Goal: Task Accomplishment & Management: Manage account settings

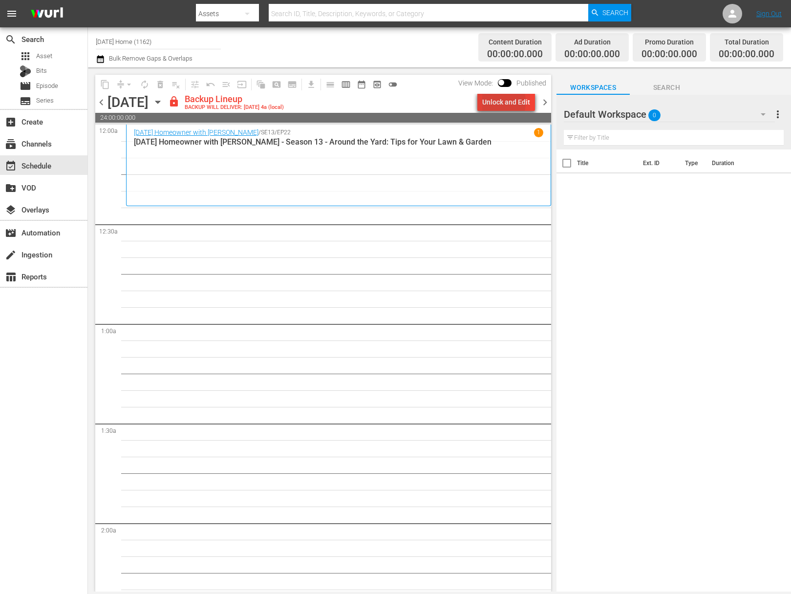
click at [488, 102] on div "Unlock and Edit" at bounding box center [506, 102] width 48 height 18
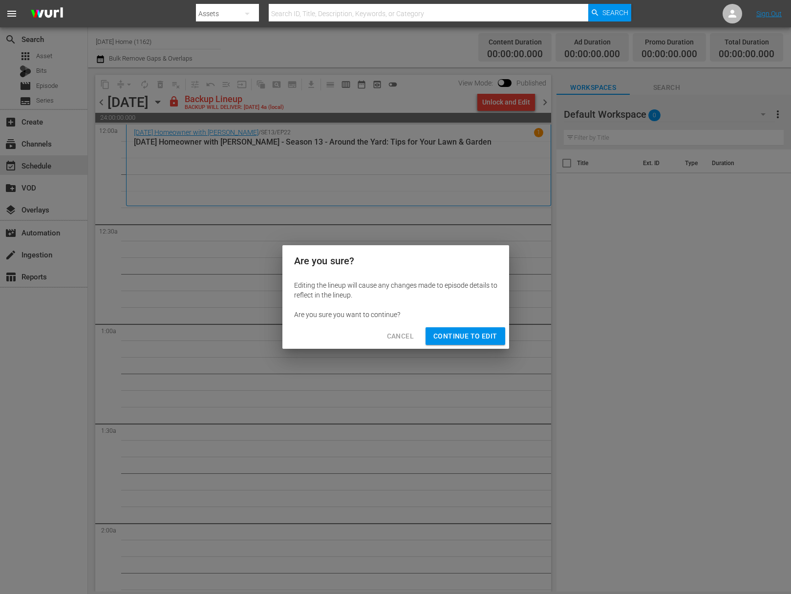
click at [513, 102] on div "Are you sure? Editing the lineup will cause any changes made to episode details…" at bounding box center [395, 297] width 791 height 594
click at [469, 340] on span "Continue to Edit" at bounding box center [466, 336] width 64 height 12
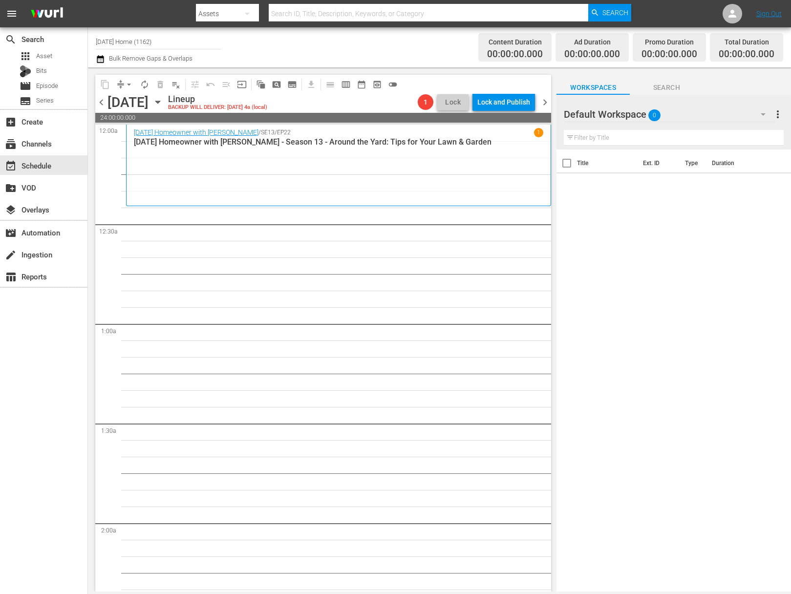
click at [160, 101] on icon "button" at bounding box center [157, 102] width 4 height 2
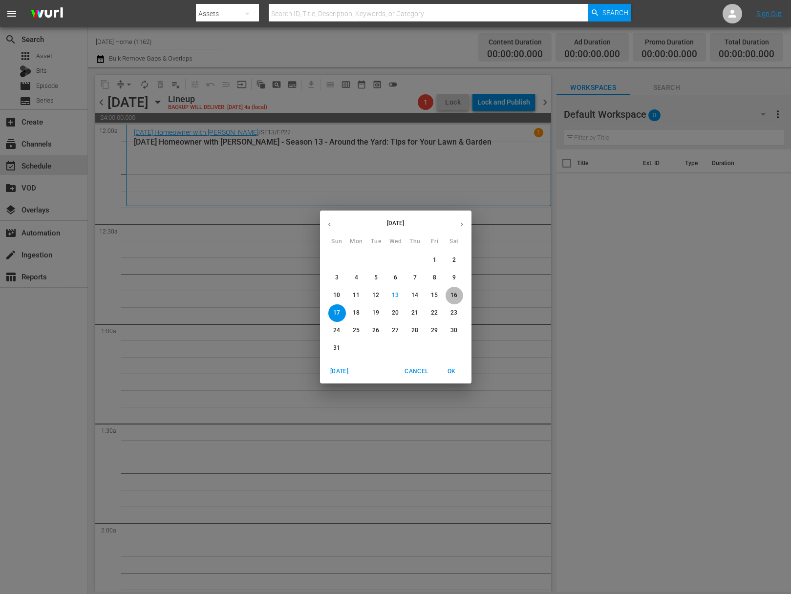
click at [456, 299] on p "16" at bounding box center [454, 295] width 7 height 8
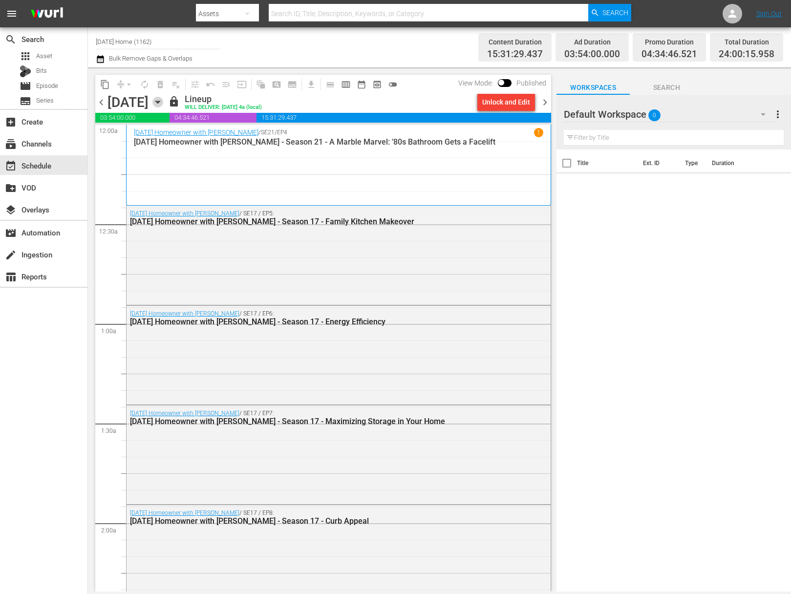
click at [163, 99] on icon "button" at bounding box center [157, 102] width 11 height 11
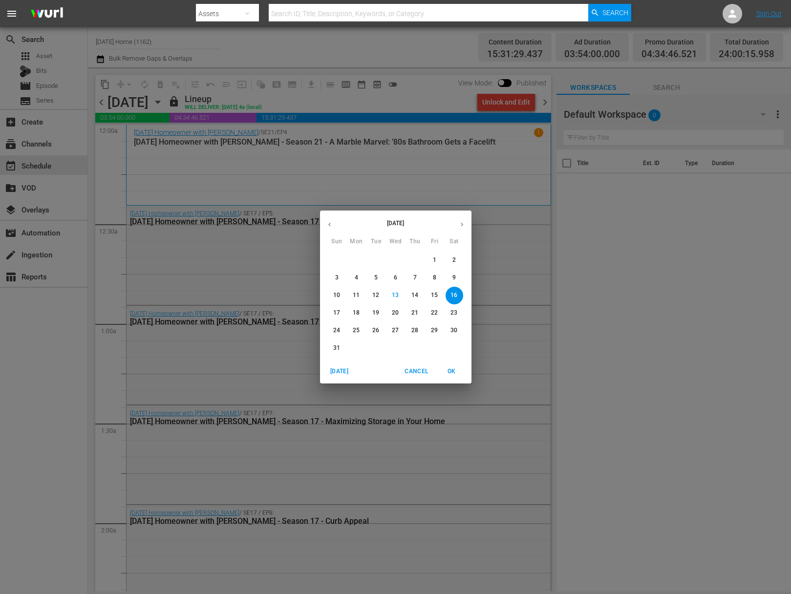
click at [341, 313] on span "17" at bounding box center [337, 313] width 18 height 8
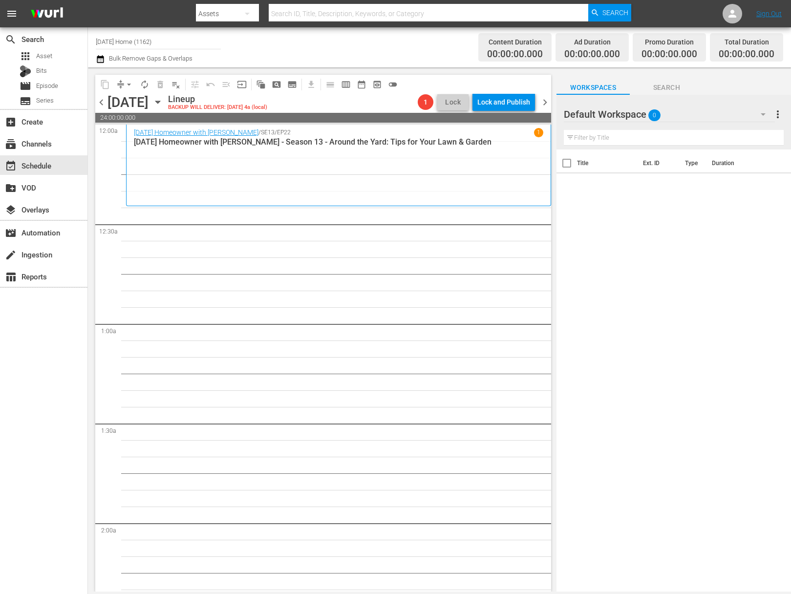
click at [160, 102] on icon "button" at bounding box center [157, 102] width 4 height 2
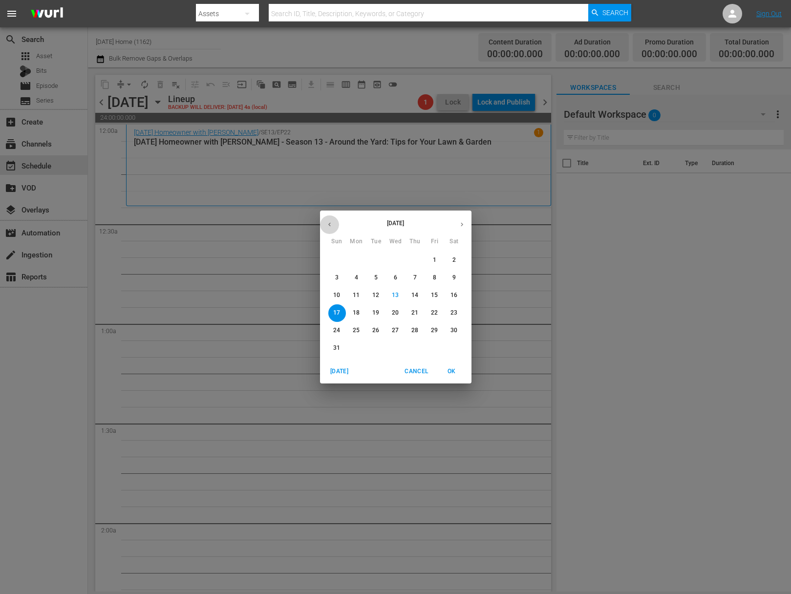
click at [330, 222] on icon "button" at bounding box center [329, 224] width 7 height 7
click at [464, 225] on icon "button" at bounding box center [461, 224] width 7 height 7
click at [260, 245] on div "August 2025 Sun Mon Tue Wed Thu Fri Sat 27 28 29 30 31 1 2 3 4 5 6 7 8 9 10 11 …" at bounding box center [395, 297] width 791 height 594
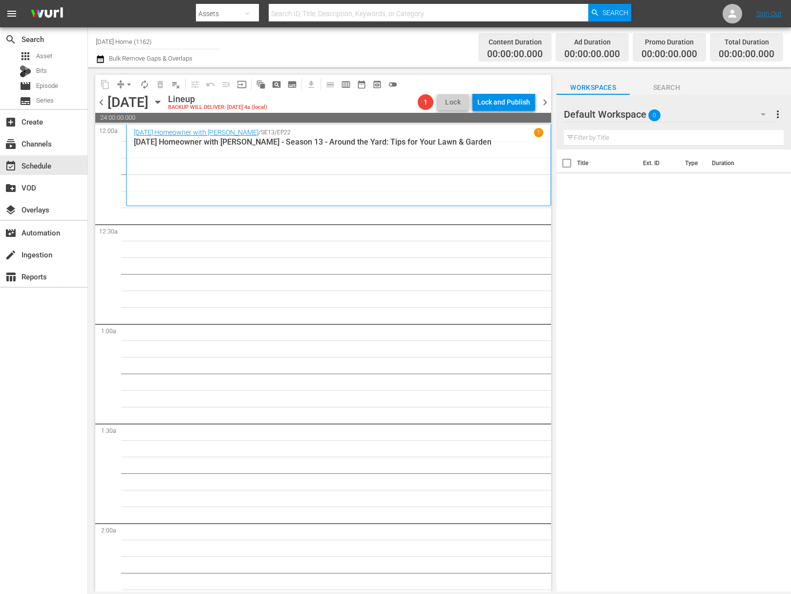
click at [160, 103] on icon "button" at bounding box center [157, 102] width 4 height 2
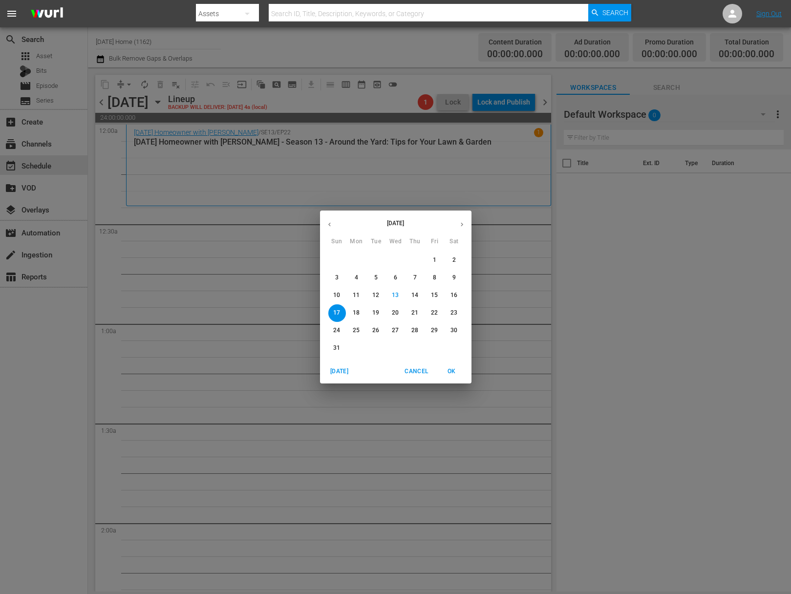
click at [329, 226] on icon "button" at bounding box center [329, 224] width 7 height 7
click at [463, 224] on icon "button" at bounding box center [461, 224] width 7 height 7
click at [330, 223] on icon "button" at bounding box center [329, 224] width 7 height 7
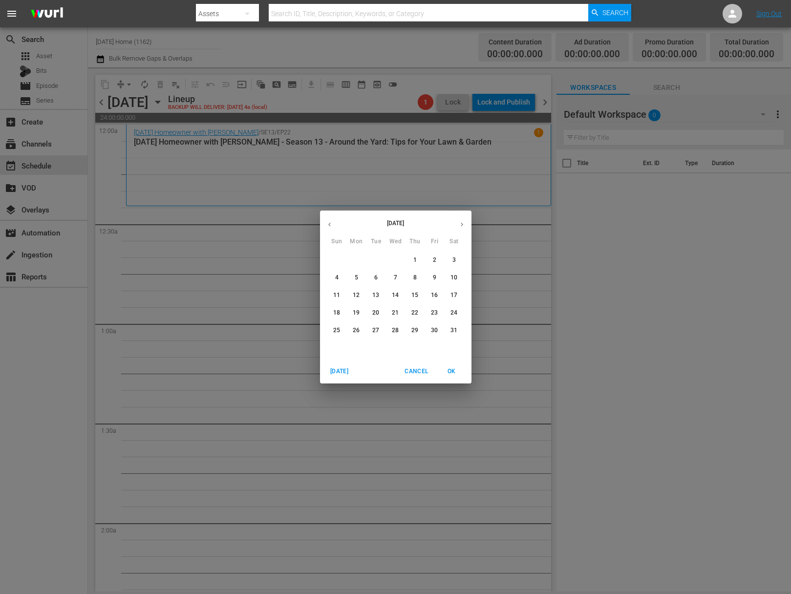
click at [413, 291] on p "15" at bounding box center [415, 295] width 7 height 8
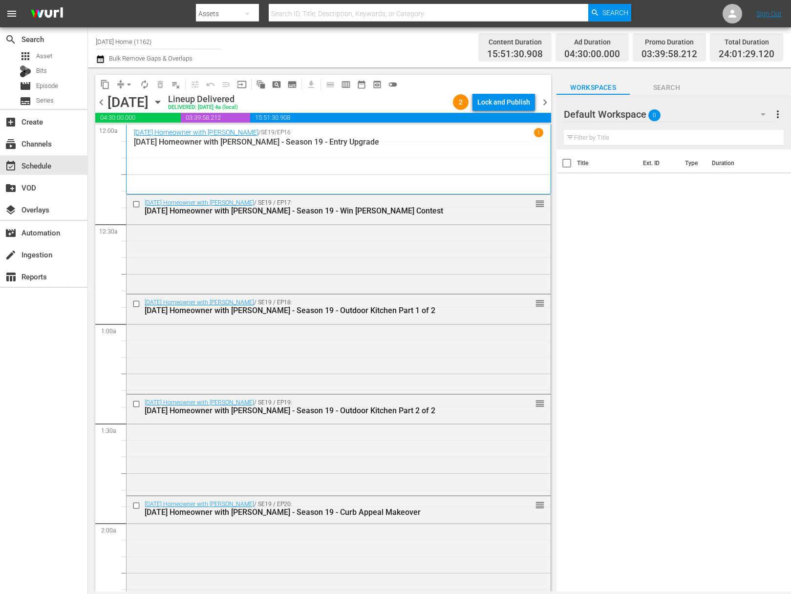
click at [163, 101] on icon "button" at bounding box center [157, 102] width 11 height 11
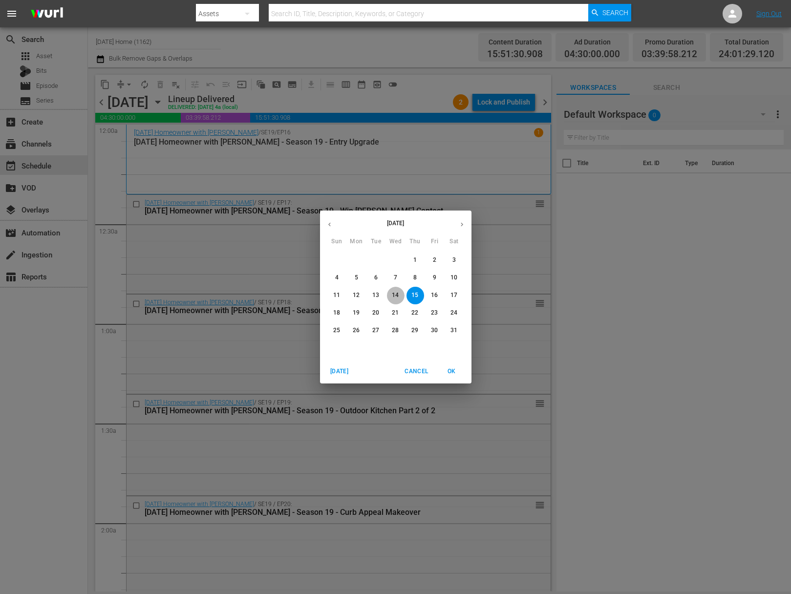
click at [402, 295] on span "14" at bounding box center [396, 295] width 18 height 8
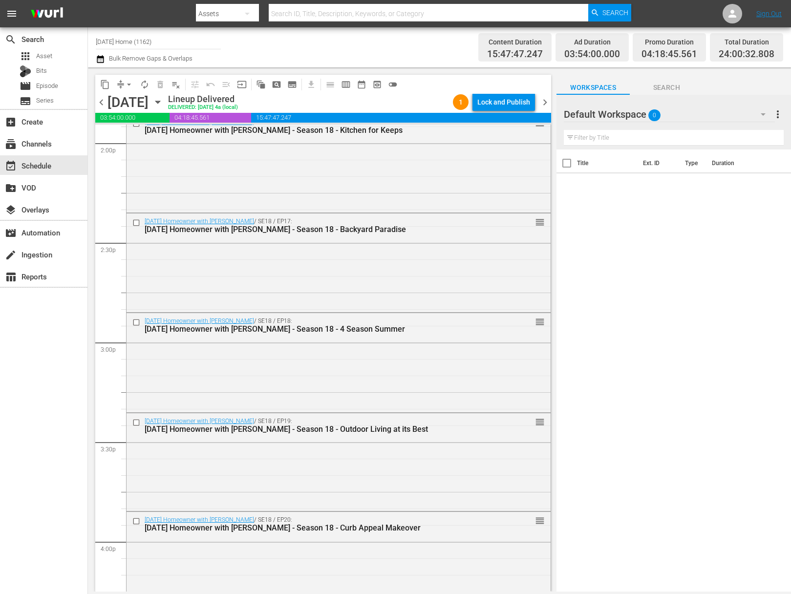
scroll to position [2852, 0]
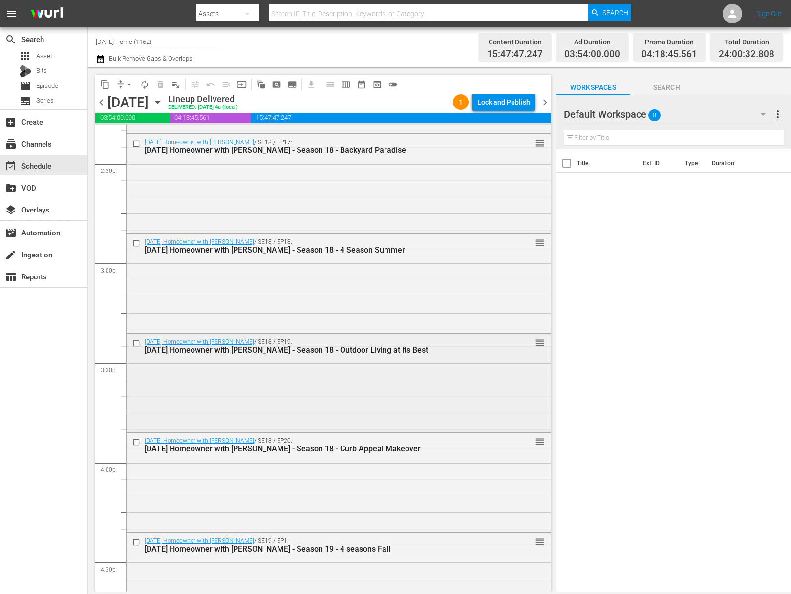
click at [137, 341] on input "checkbox" at bounding box center [137, 343] width 10 height 8
click at [131, 443] on div at bounding box center [137, 442] width 15 height 12
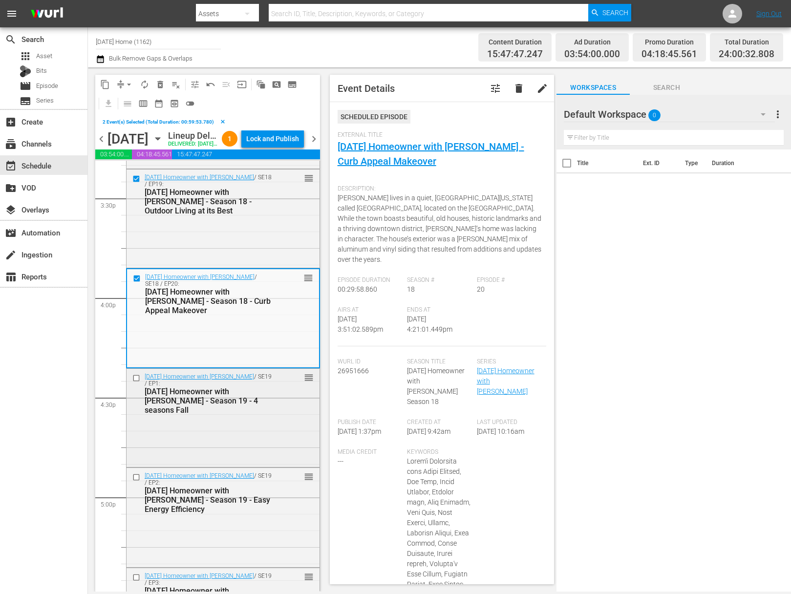
scroll to position [3139, 0]
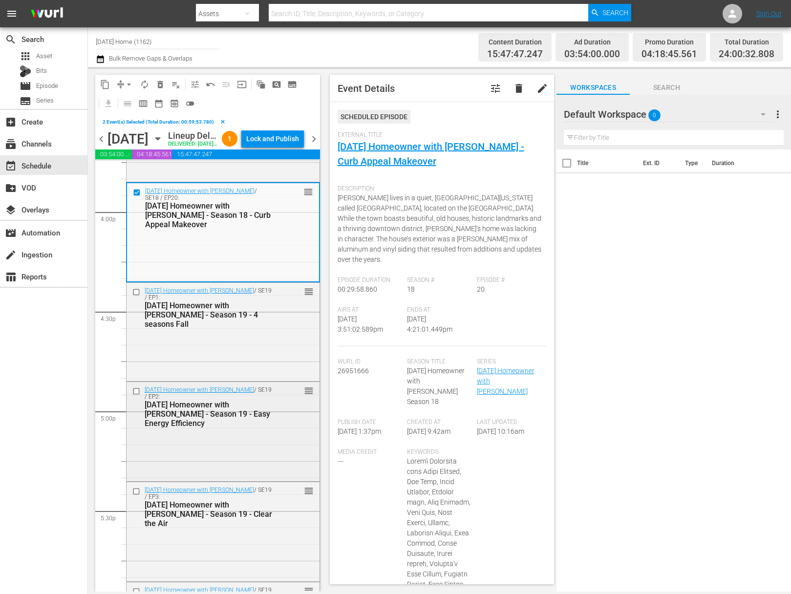
click at [137, 396] on input "checkbox" at bounding box center [137, 392] width 10 height 8
click at [136, 496] on input "checkbox" at bounding box center [137, 492] width 10 height 8
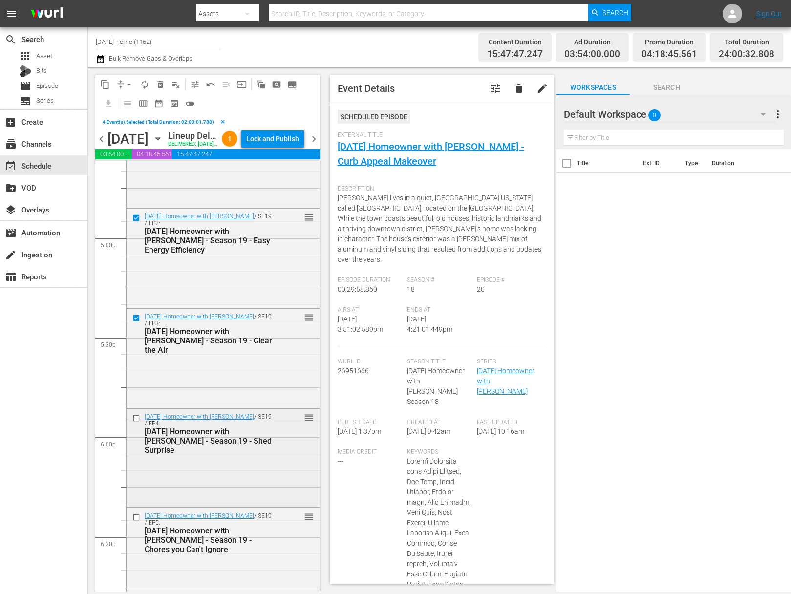
scroll to position [3341, 0]
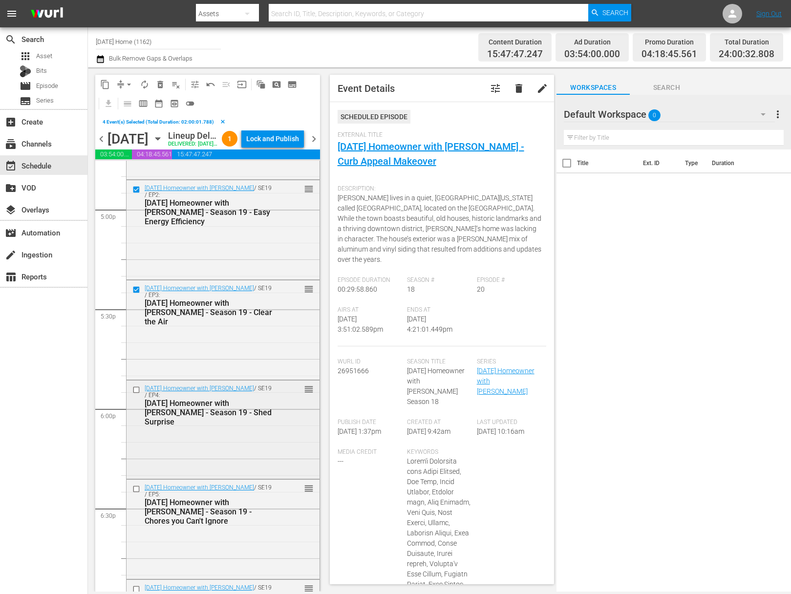
click at [137, 394] on input "checkbox" at bounding box center [137, 390] width 10 height 8
click at [139, 494] on input "checkbox" at bounding box center [137, 489] width 10 height 8
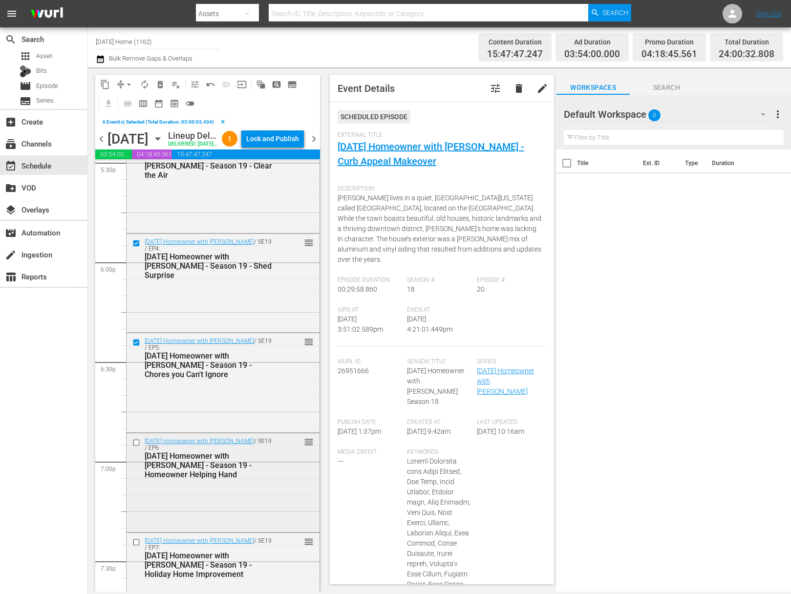
scroll to position [3548, 0]
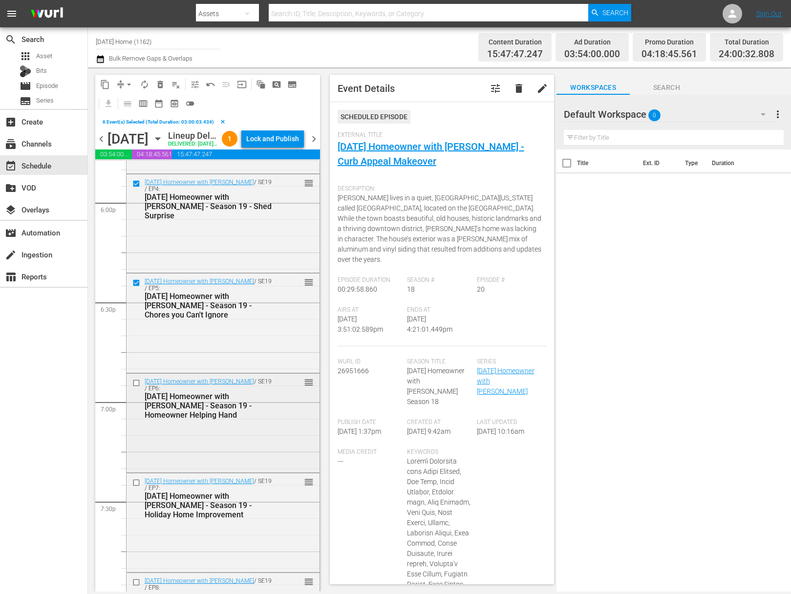
click at [136, 388] on input "checkbox" at bounding box center [137, 383] width 10 height 8
click at [137, 487] on input "checkbox" at bounding box center [137, 483] width 10 height 8
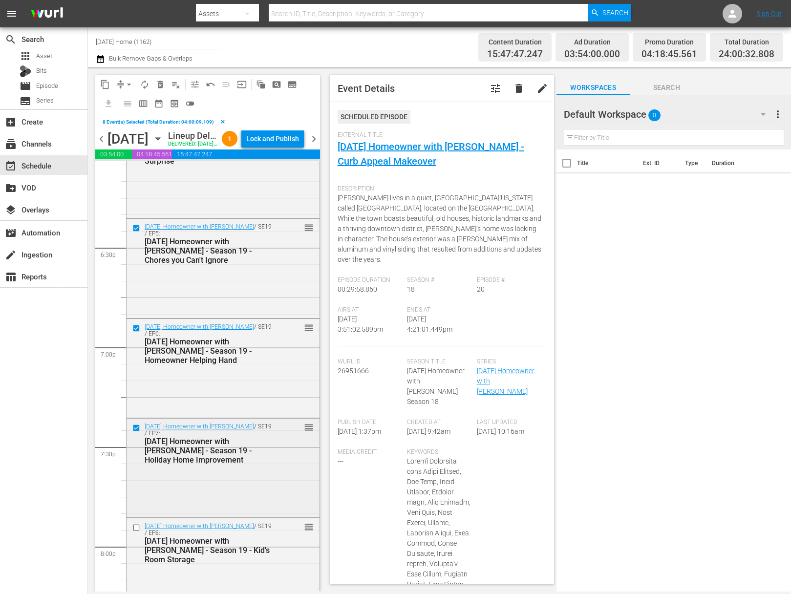
scroll to position [3643, 0]
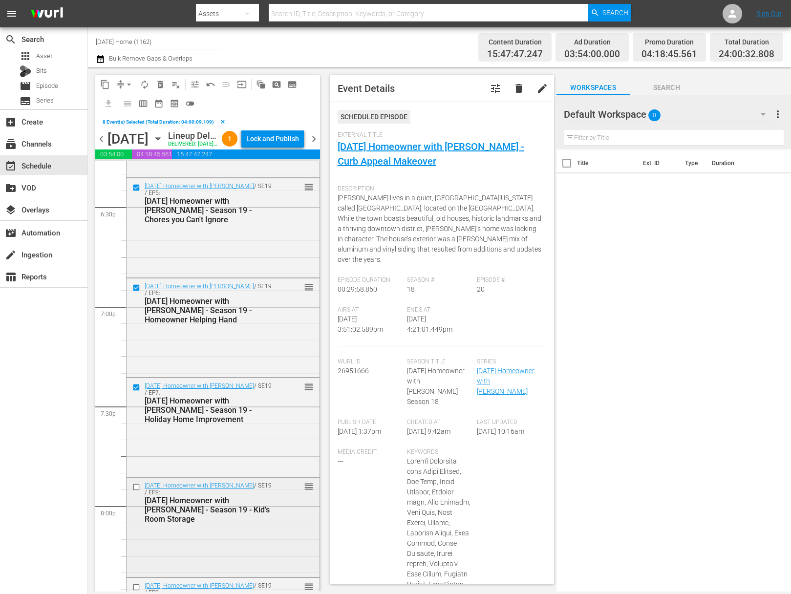
click at [136, 492] on input "checkbox" at bounding box center [137, 487] width 10 height 8
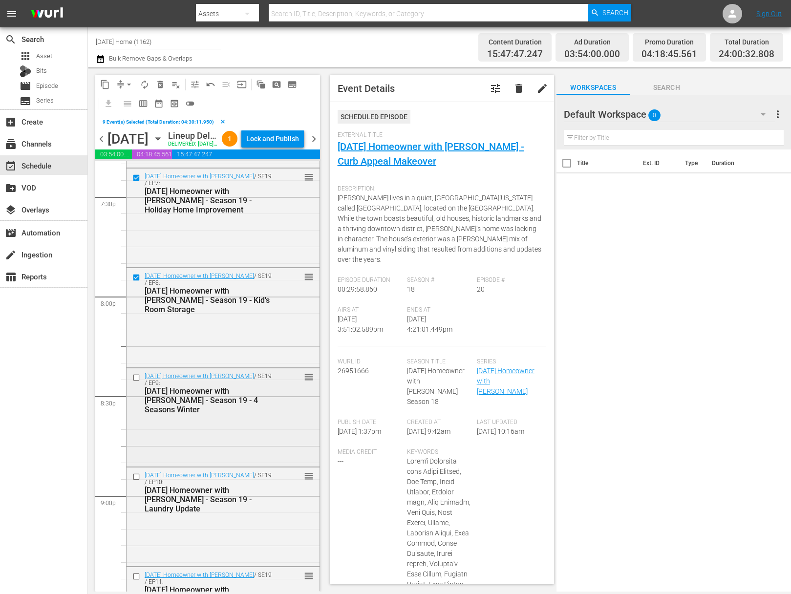
click at [137, 382] on input "checkbox" at bounding box center [137, 378] width 10 height 8
click at [136, 481] on input "checkbox" at bounding box center [137, 477] width 10 height 8
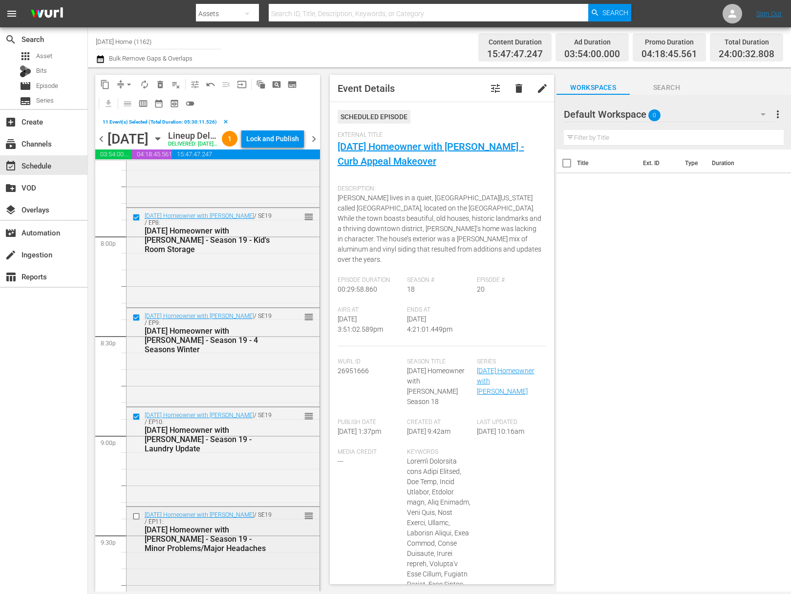
scroll to position [4053, 0]
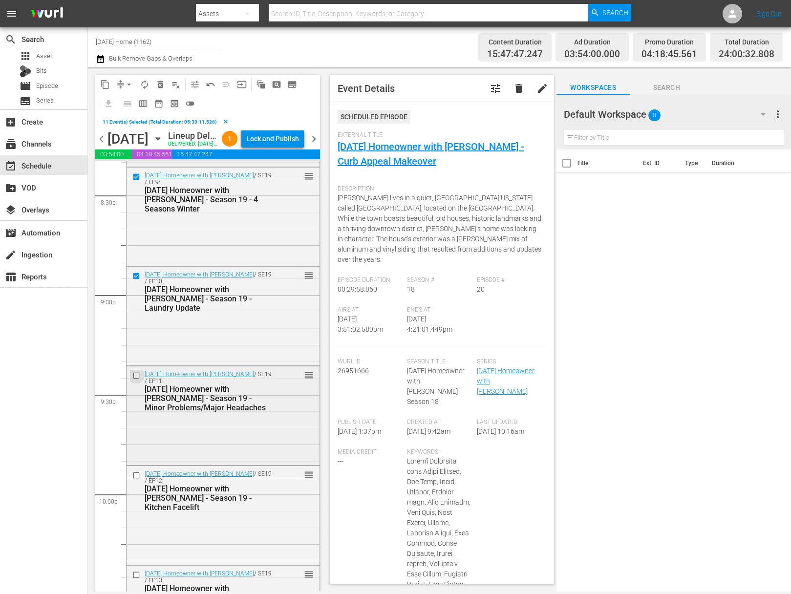
click at [137, 380] on input "checkbox" at bounding box center [137, 376] width 10 height 8
click at [136, 480] on input "checkbox" at bounding box center [137, 476] width 10 height 8
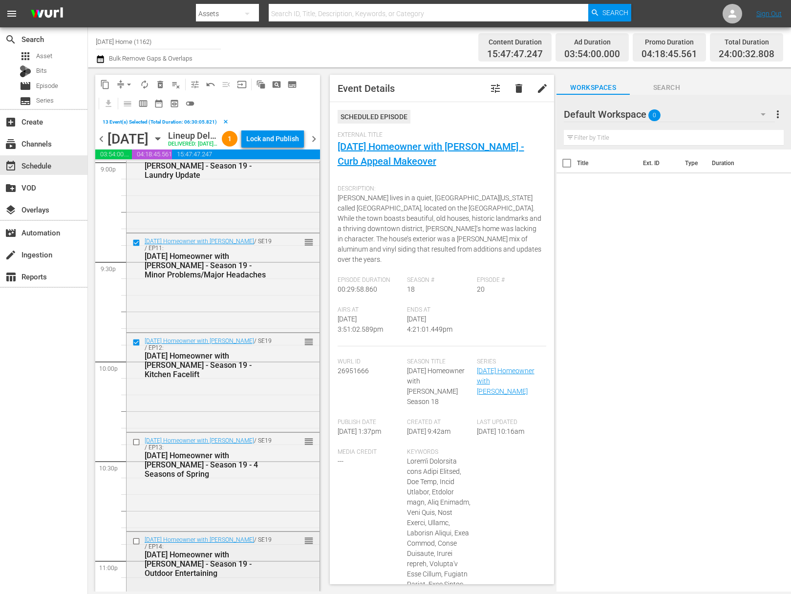
scroll to position [4250, 0]
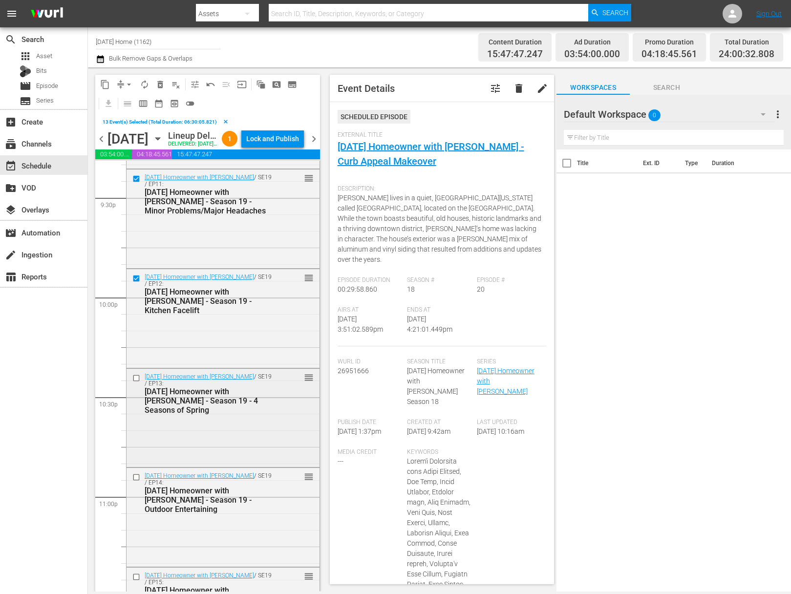
click at [137, 382] on input "checkbox" at bounding box center [137, 378] width 10 height 8
click at [136, 482] on input "checkbox" at bounding box center [137, 478] width 10 height 8
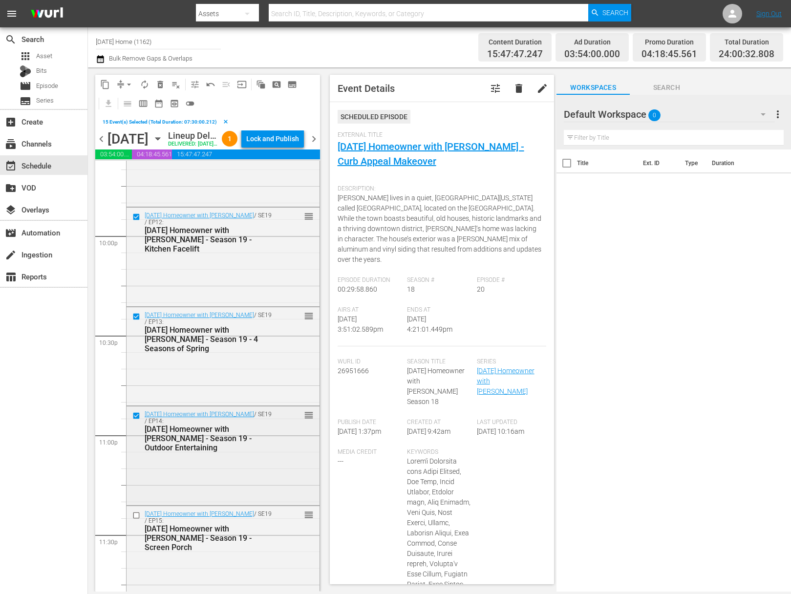
scroll to position [4350, 0]
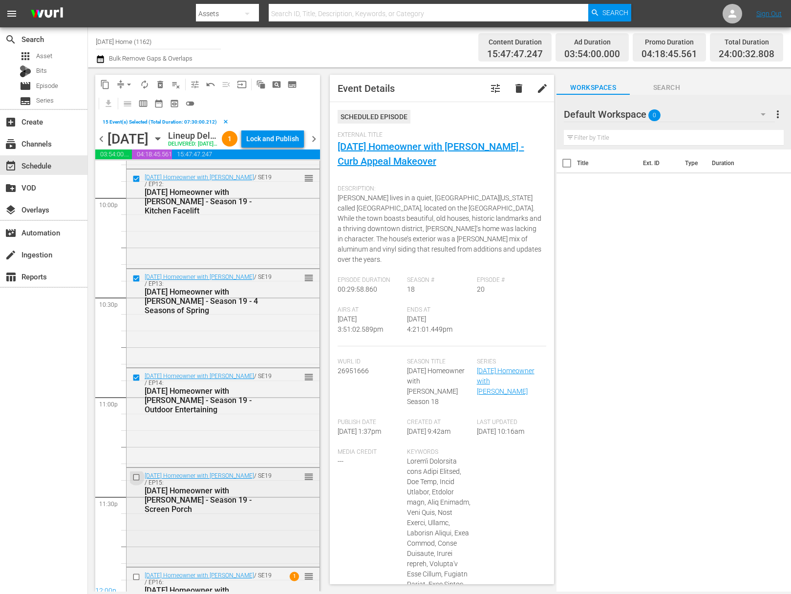
click at [139, 482] on input "checkbox" at bounding box center [137, 478] width 10 height 8
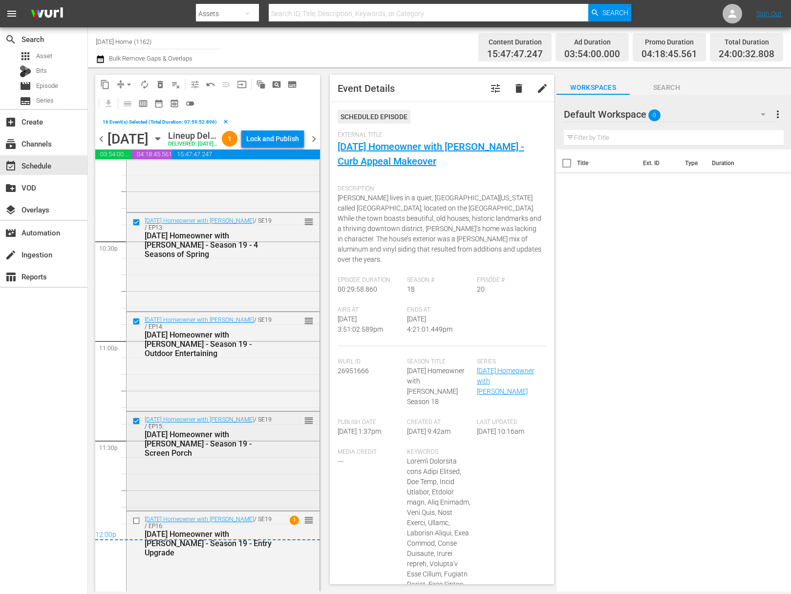
scroll to position [4441, 0]
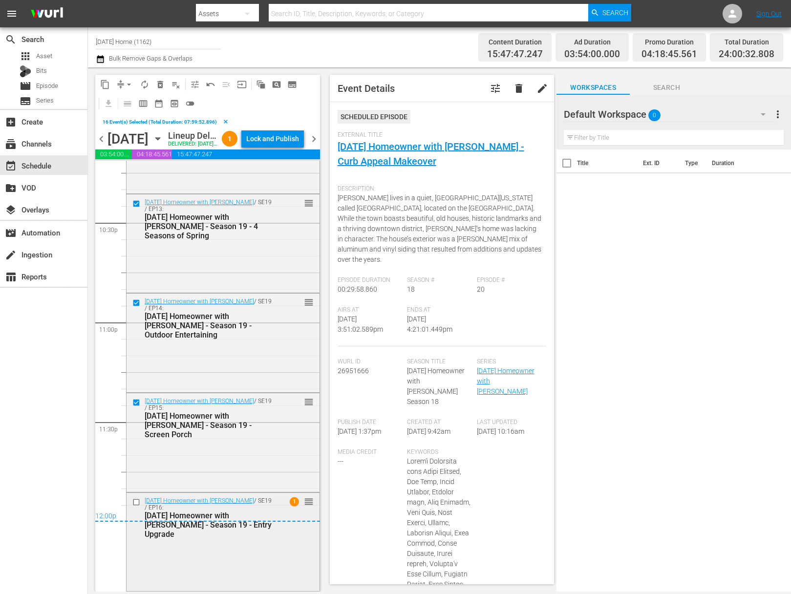
click at [138, 500] on input "checkbox" at bounding box center [137, 502] width 10 height 8
click at [105, 84] on span "content_copy" at bounding box center [105, 85] width 10 height 10
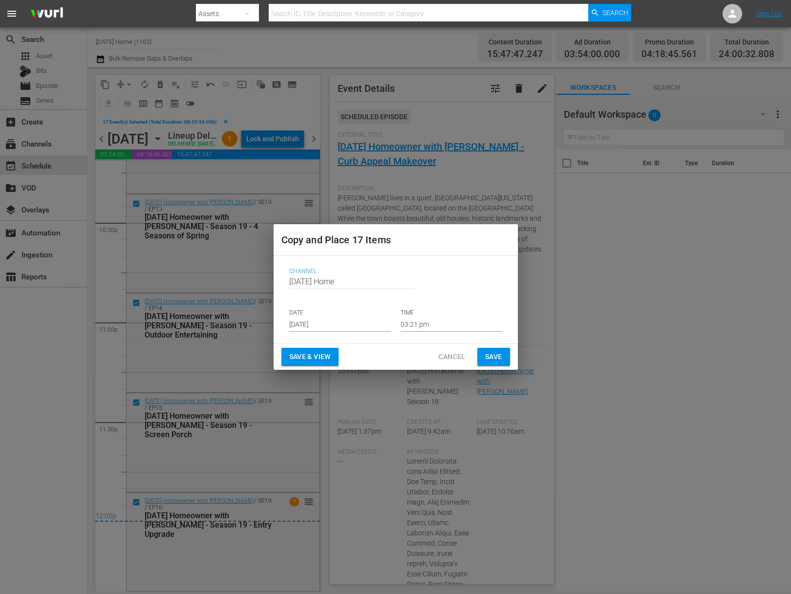
click at [344, 324] on input "Aug 15th 2025" at bounding box center [340, 324] width 102 height 15
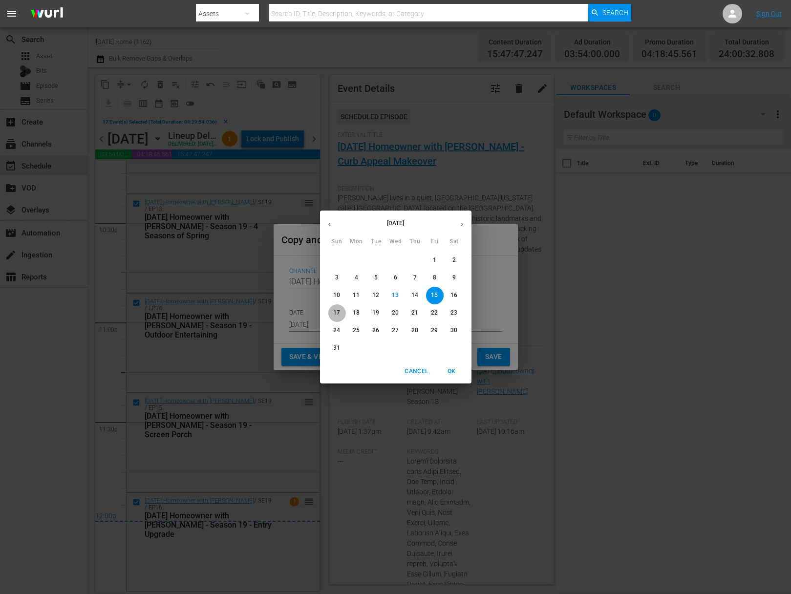
click at [332, 308] on button "17" at bounding box center [337, 314] width 18 height 18
type input "Aug 17th 2025"
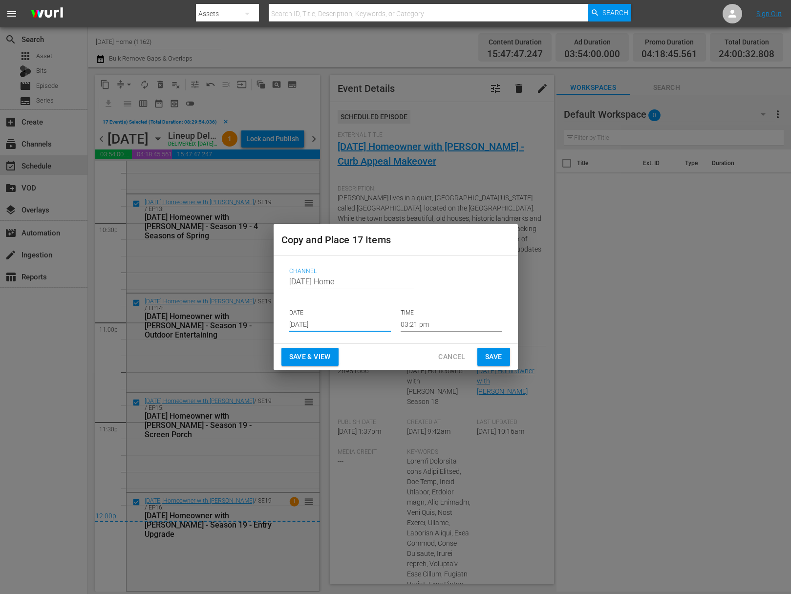
click at [435, 327] on input "03:21 pm" at bounding box center [452, 324] width 102 height 15
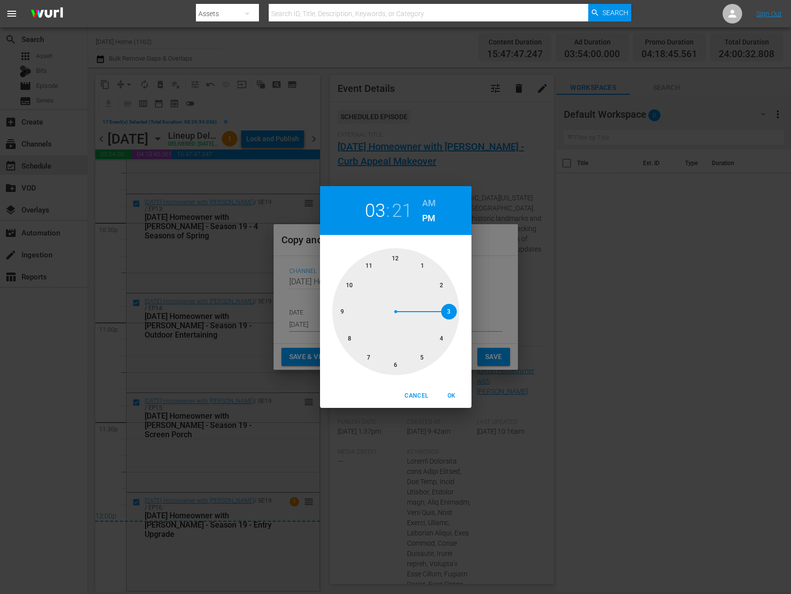
click at [394, 257] on div at bounding box center [395, 311] width 127 height 127
click at [394, 253] on div at bounding box center [395, 311] width 127 height 127
click at [430, 199] on h6 "AM" at bounding box center [429, 204] width 14 height 16
click at [451, 393] on span "OK" at bounding box center [451, 396] width 23 height 10
type input "12:00 am"
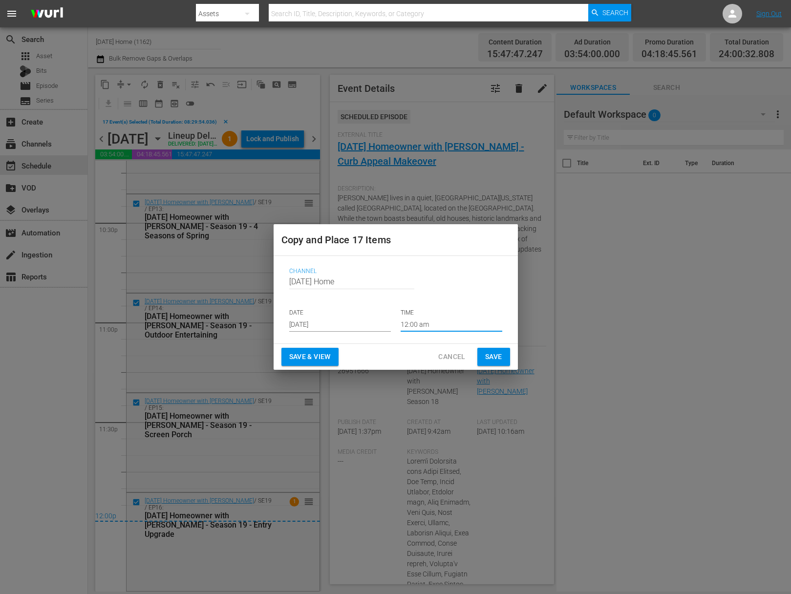
click at [491, 359] on span "Save" at bounding box center [493, 357] width 17 height 12
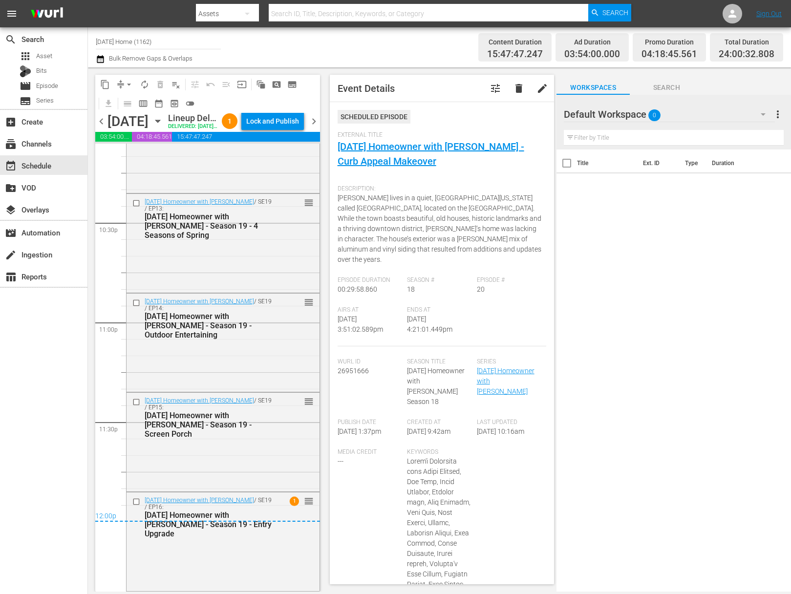
scroll to position [4423, 0]
click at [163, 127] on icon "button" at bounding box center [157, 121] width 11 height 11
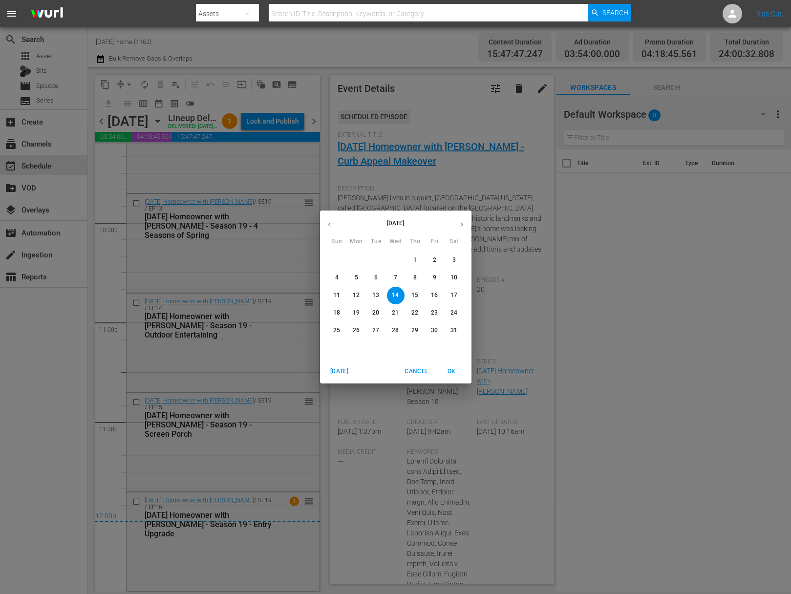
click at [415, 298] on p "15" at bounding box center [415, 295] width 7 height 8
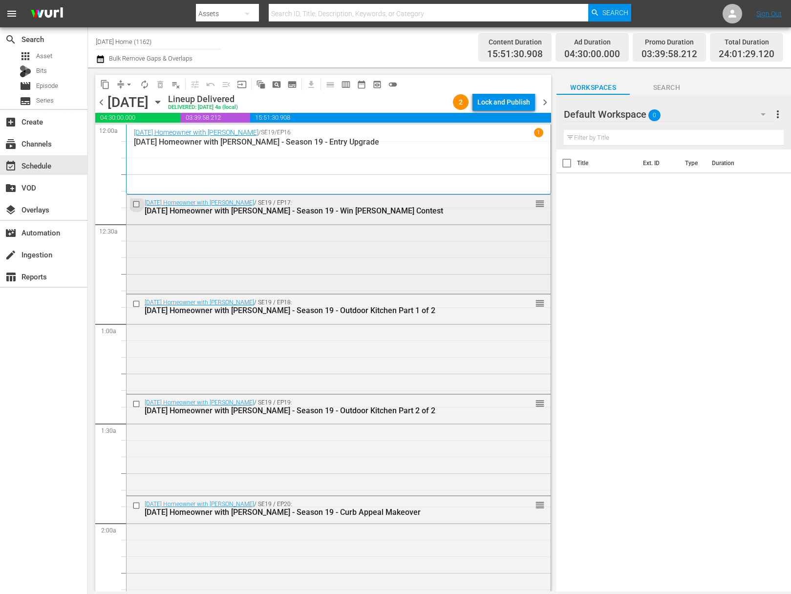
click at [137, 204] on input "checkbox" at bounding box center [137, 204] width 10 height 8
click at [138, 303] on input "checkbox" at bounding box center [137, 304] width 10 height 8
click at [137, 403] on input "checkbox" at bounding box center [137, 404] width 10 height 8
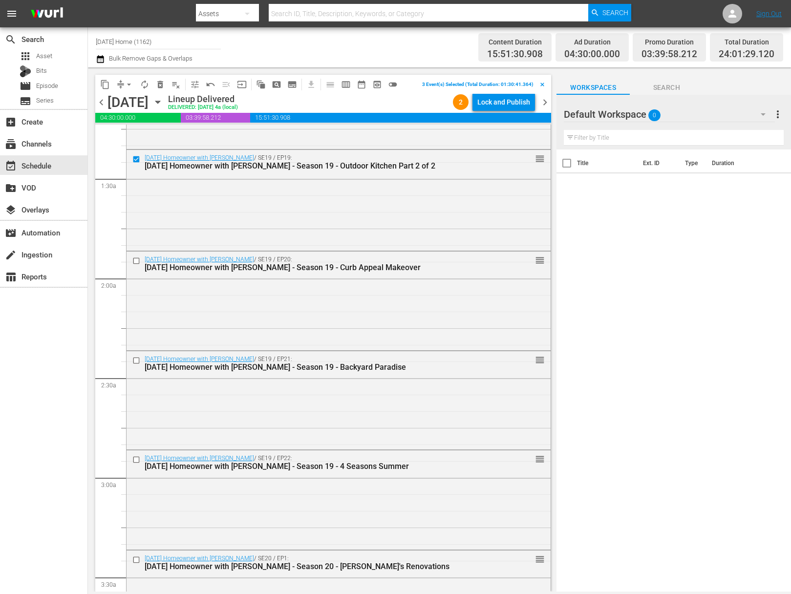
scroll to position [246, 0]
click at [139, 261] on input "checkbox" at bounding box center [137, 260] width 10 height 8
click at [135, 360] on input "checkbox" at bounding box center [137, 360] width 10 height 8
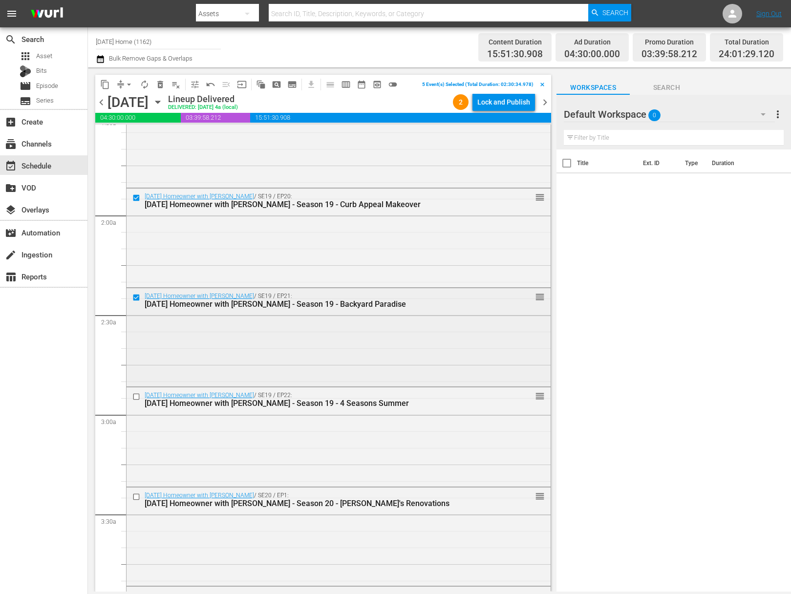
scroll to position [346, 0]
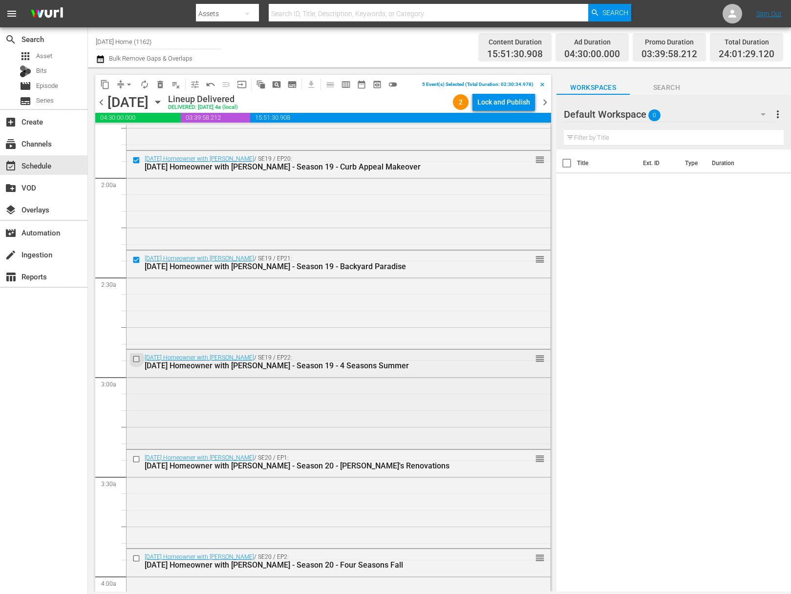
click at [135, 357] on input "checkbox" at bounding box center [137, 359] width 10 height 8
click at [138, 460] on input "checkbox" at bounding box center [137, 459] width 10 height 8
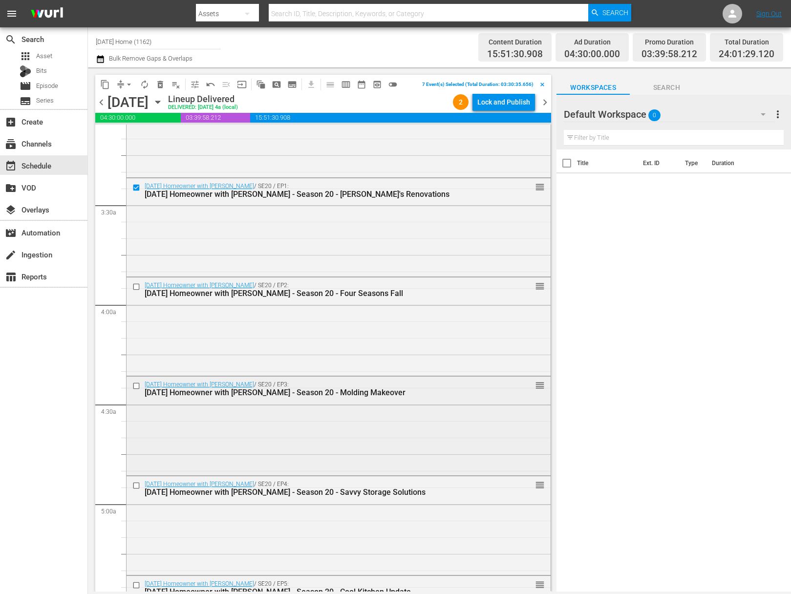
scroll to position [677, 0]
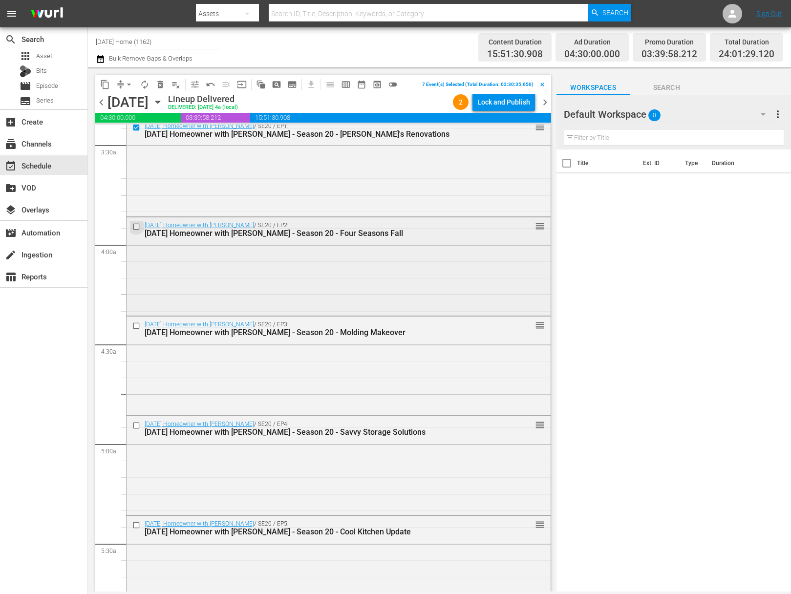
click at [133, 226] on input "checkbox" at bounding box center [137, 227] width 10 height 8
click at [139, 324] on input "checkbox" at bounding box center [137, 326] width 10 height 8
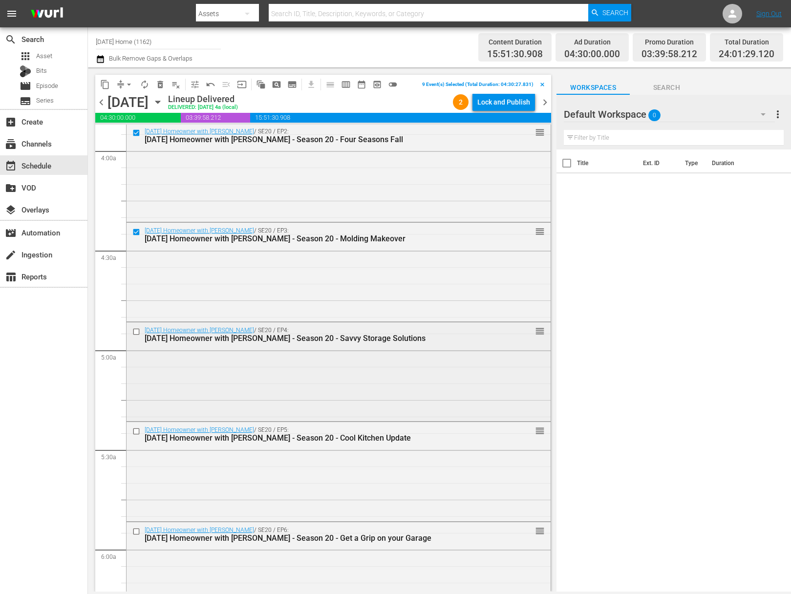
click at [135, 331] on input "checkbox" at bounding box center [137, 331] width 10 height 8
click at [136, 431] on input "checkbox" at bounding box center [137, 432] width 10 height 8
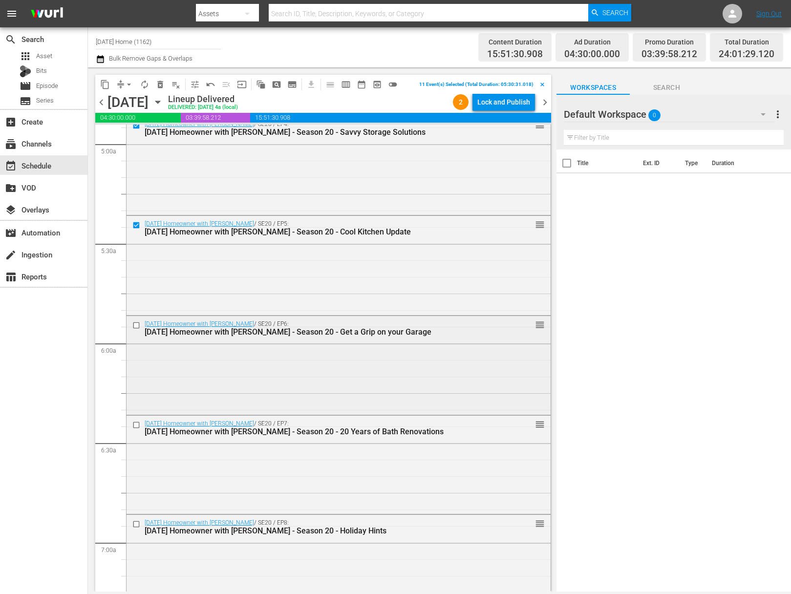
click at [136, 329] on div at bounding box center [137, 326] width 15 height 12
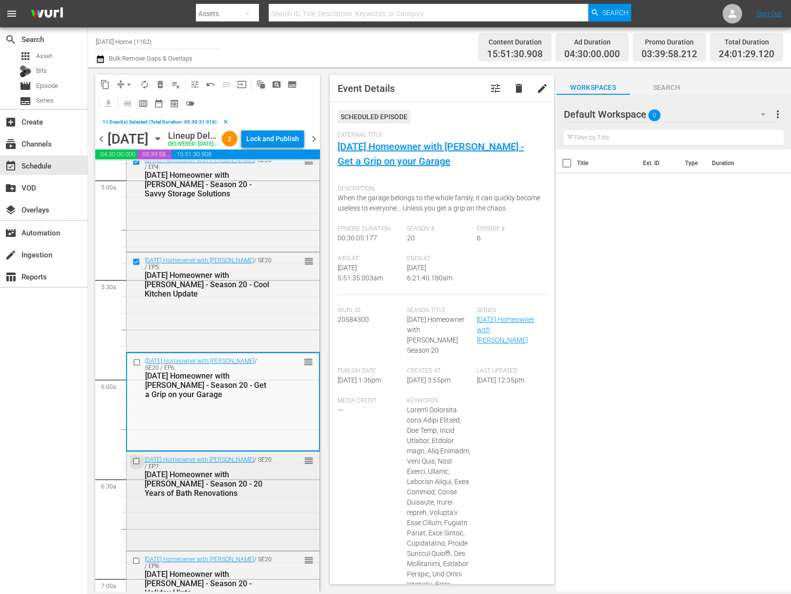
click at [136, 466] on input "checkbox" at bounding box center [137, 461] width 10 height 8
click at [137, 367] on input "checkbox" at bounding box center [138, 362] width 10 height 8
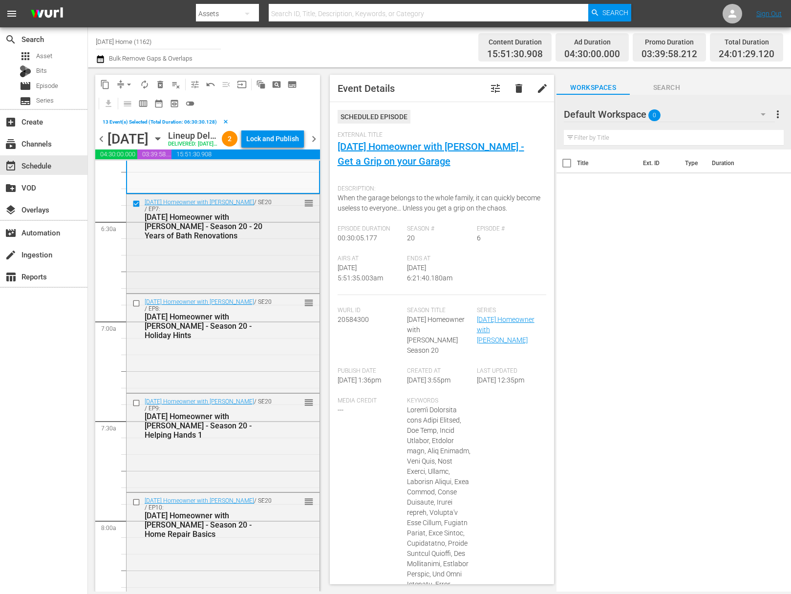
scroll to position [1229, 0]
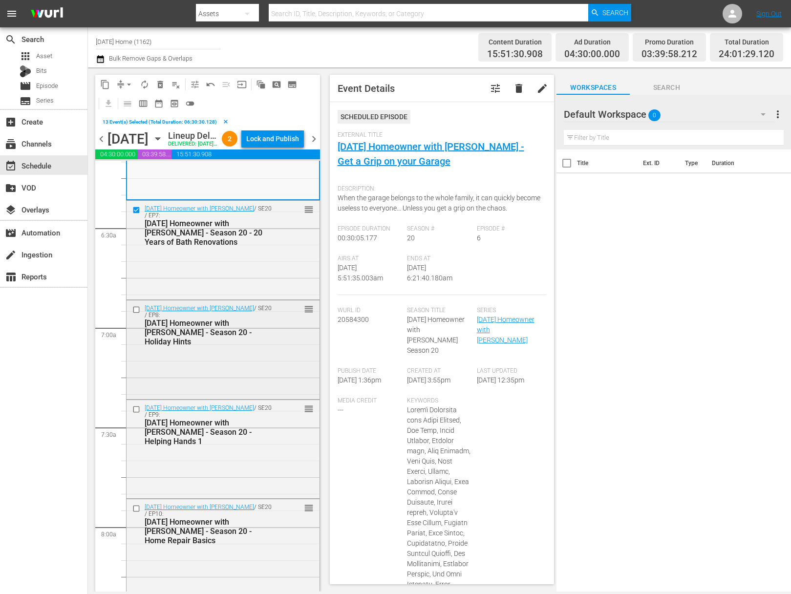
click at [138, 314] on input "checkbox" at bounding box center [137, 310] width 10 height 8
click at [136, 414] on input "checkbox" at bounding box center [137, 409] width 10 height 8
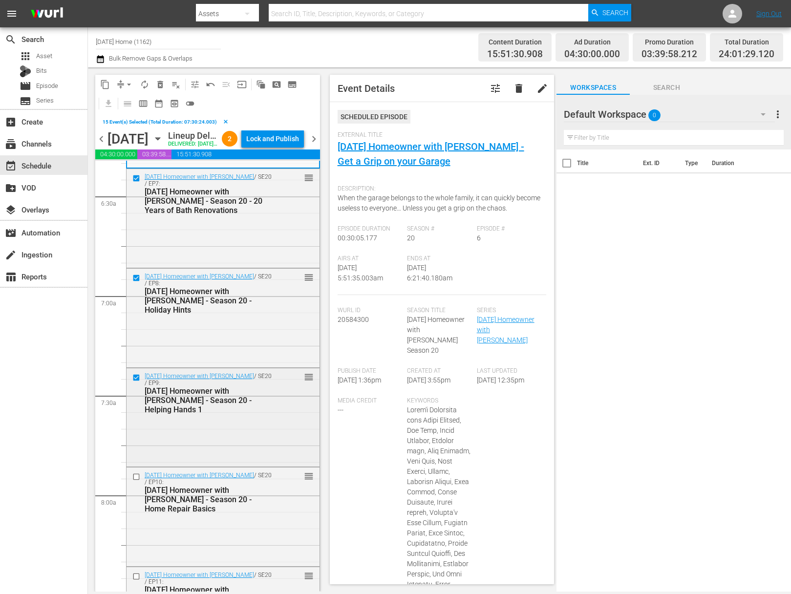
scroll to position [1320, 0]
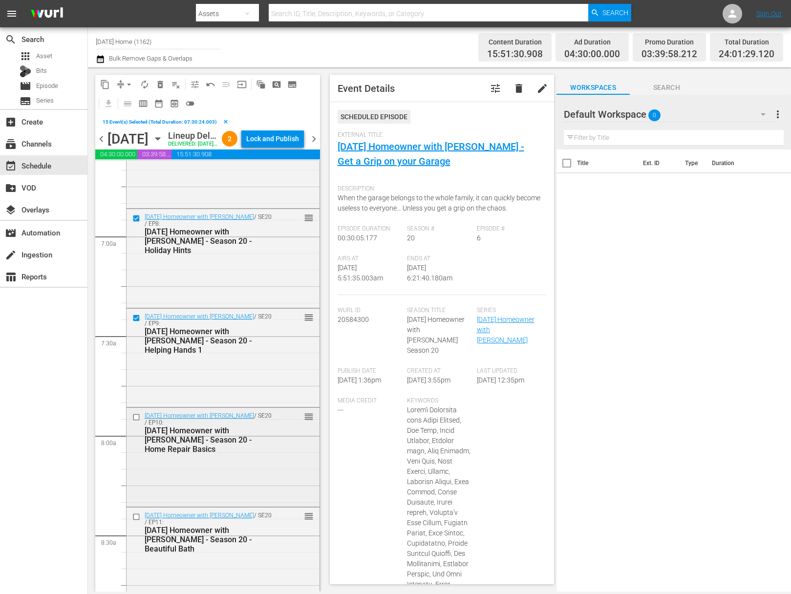
click at [136, 422] on input "checkbox" at bounding box center [137, 418] width 10 height 8
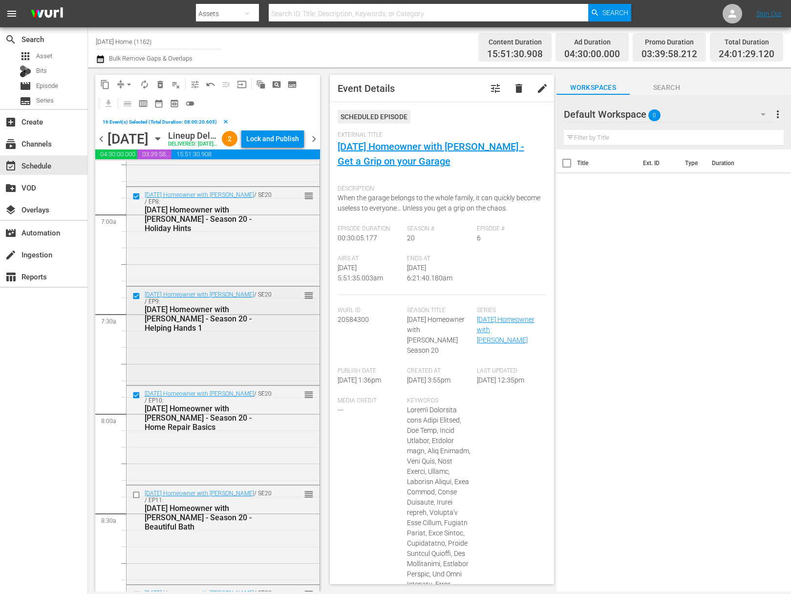
scroll to position [1397, 0]
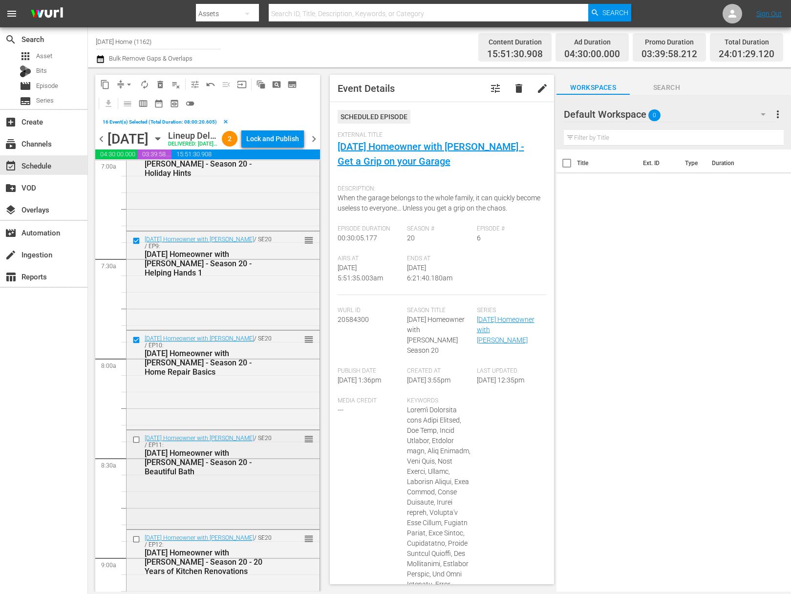
click at [137, 444] on input "checkbox" at bounding box center [137, 440] width 10 height 8
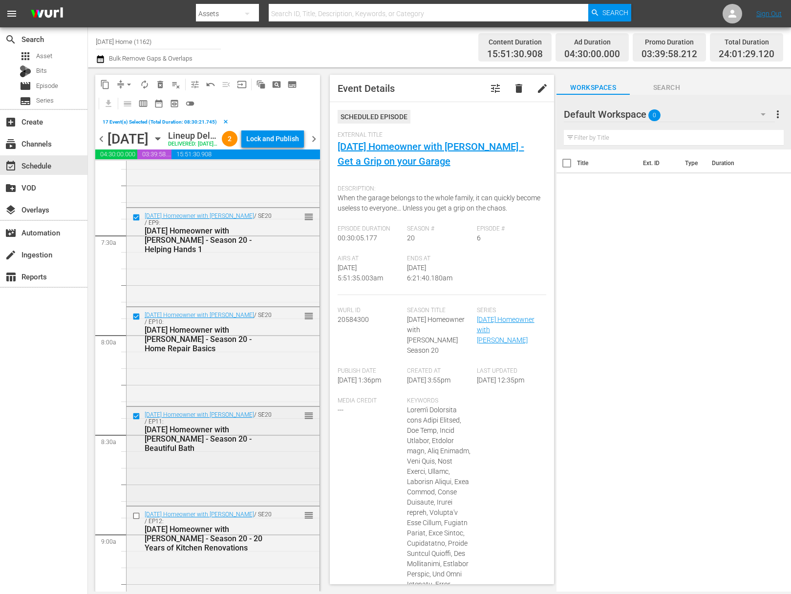
scroll to position [1472, 0]
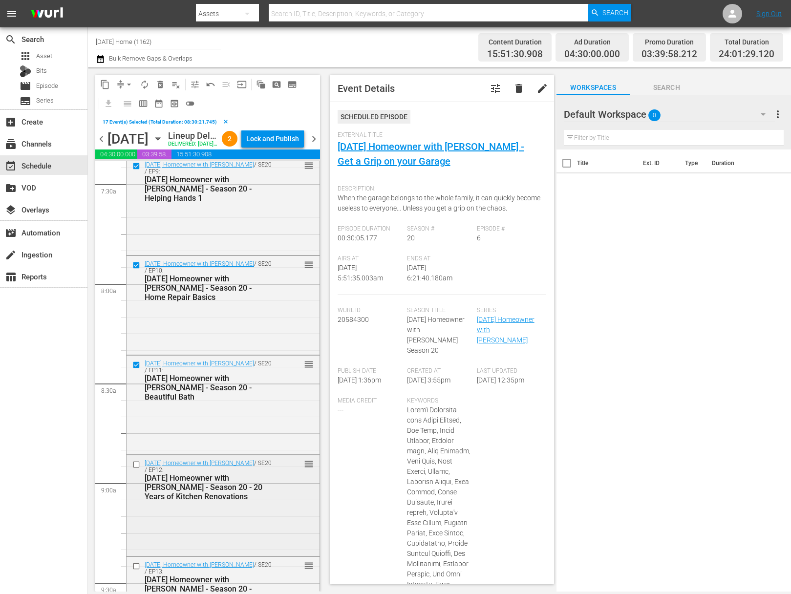
click at [139, 469] on input "checkbox" at bounding box center [137, 464] width 10 height 8
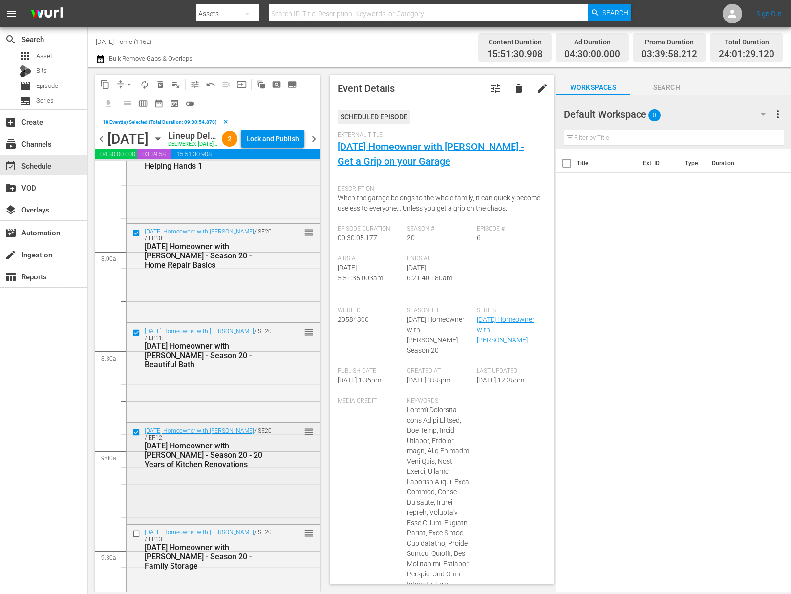
scroll to position [1572, 0]
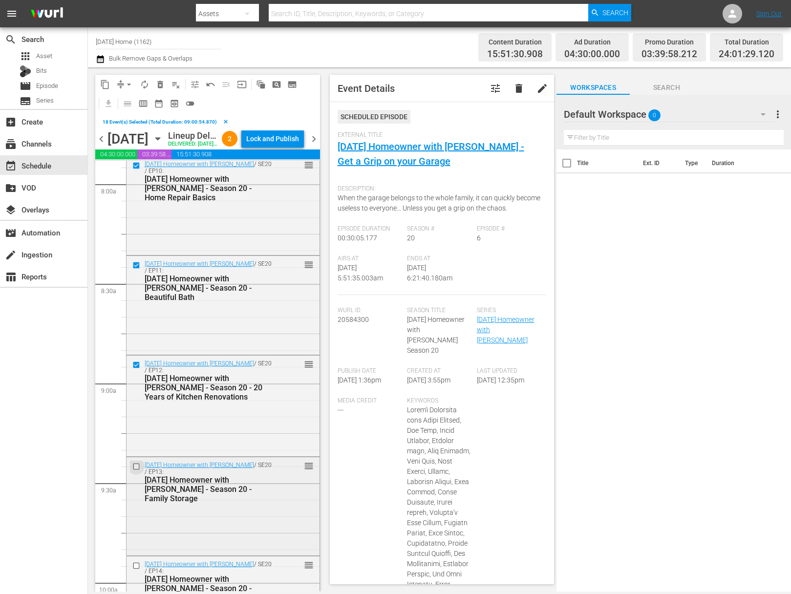
click at [134, 471] on input "checkbox" at bounding box center [137, 467] width 10 height 8
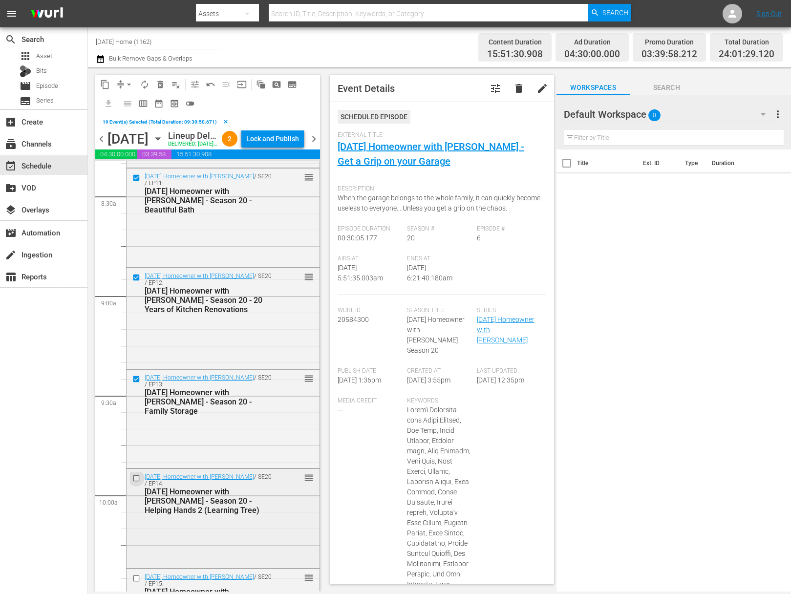
click at [136, 483] on input "checkbox" at bounding box center [137, 479] width 10 height 8
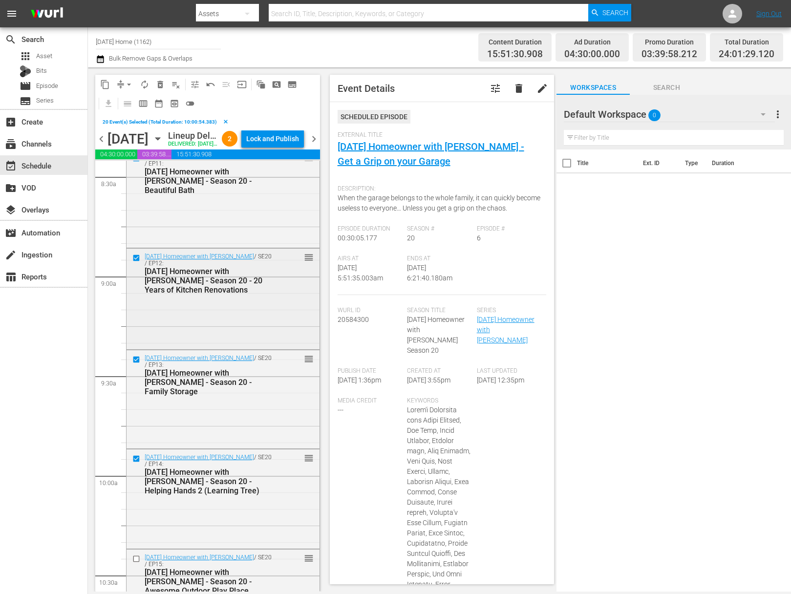
scroll to position [1679, 0]
click at [105, 85] on span "content_copy" at bounding box center [105, 85] width 10 height 10
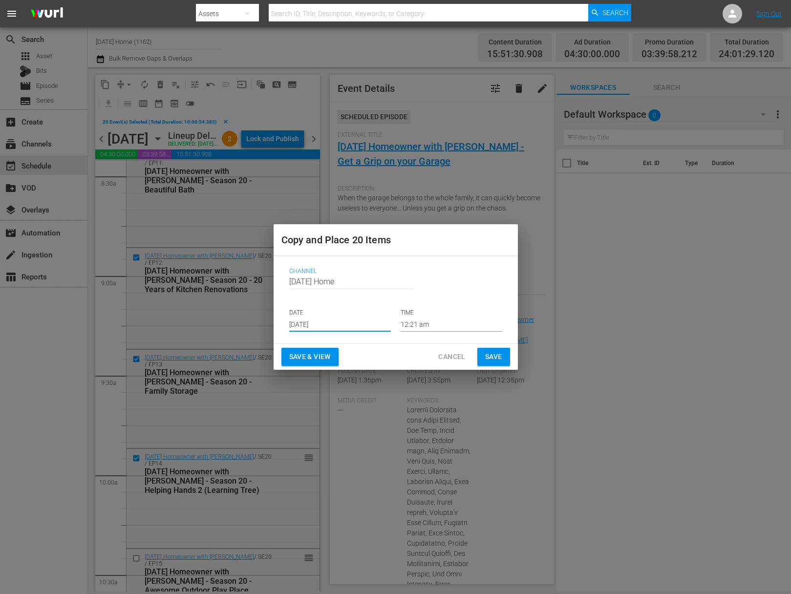
click at [351, 321] on input "Aug 15th 2025" at bounding box center [340, 324] width 102 height 15
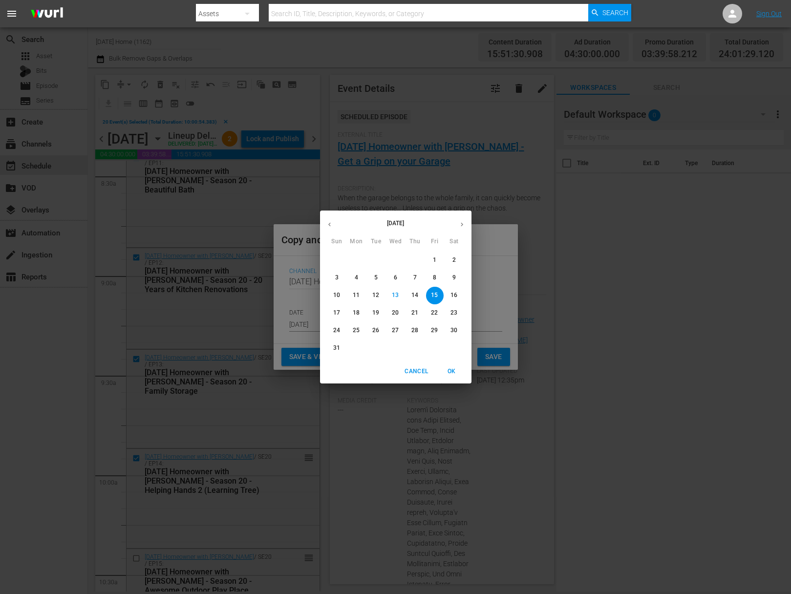
click at [334, 312] on p "17" at bounding box center [336, 313] width 7 height 8
type input "Aug 17th 2025"
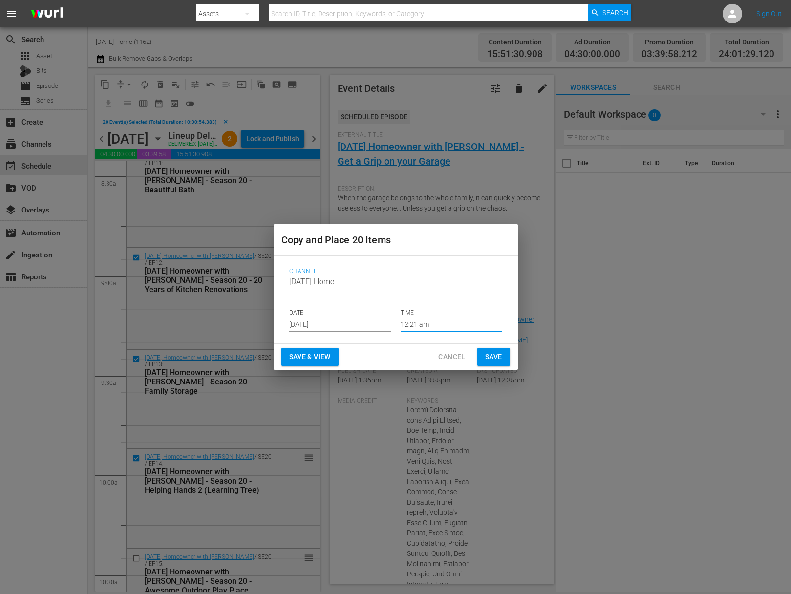
click at [419, 324] on input "12:21 am" at bounding box center [452, 324] width 102 height 15
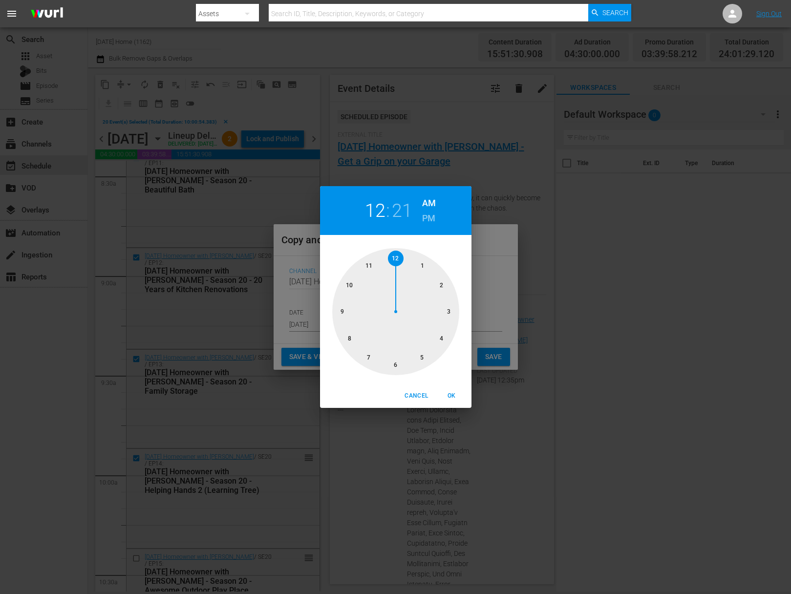
click at [348, 339] on div at bounding box center [395, 311] width 127 height 127
click at [393, 362] on div at bounding box center [395, 311] width 127 height 127
click at [449, 398] on span "OK" at bounding box center [451, 396] width 23 height 10
type input "08:30 am"
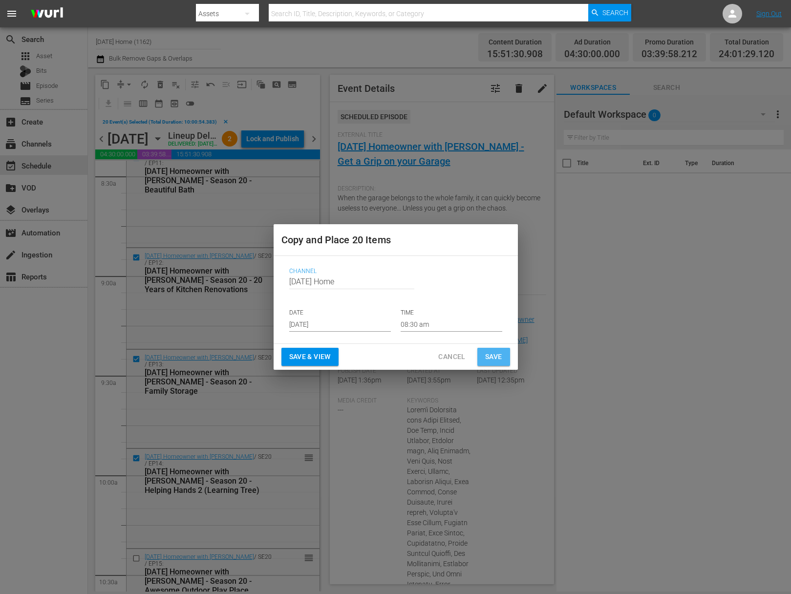
click at [488, 359] on span "Save" at bounding box center [493, 357] width 17 height 12
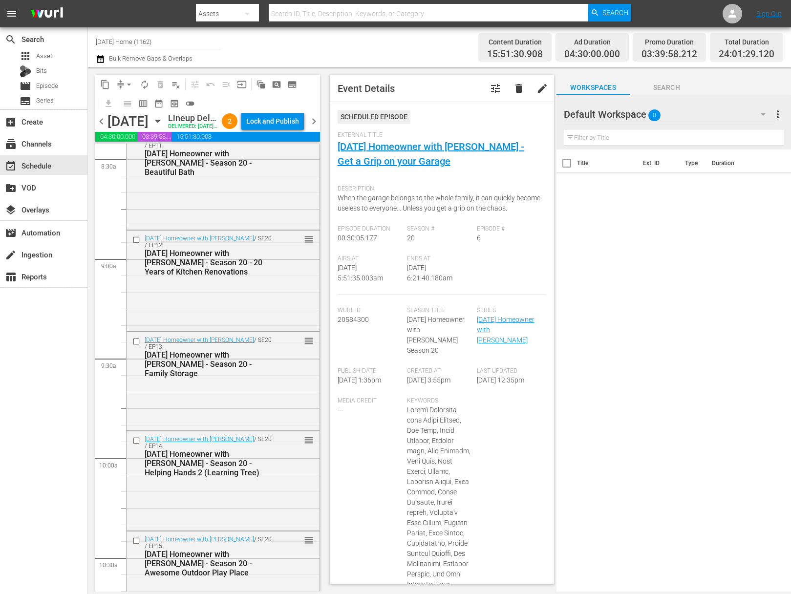
click at [166, 130] on div "Thursday, May 15th May 15th" at bounding box center [137, 121] width 58 height 16
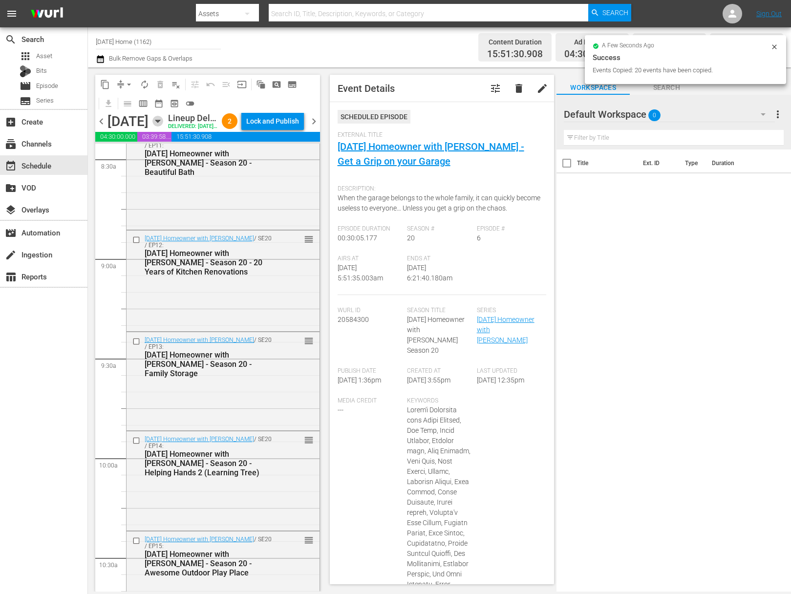
click at [163, 127] on icon "button" at bounding box center [157, 121] width 11 height 11
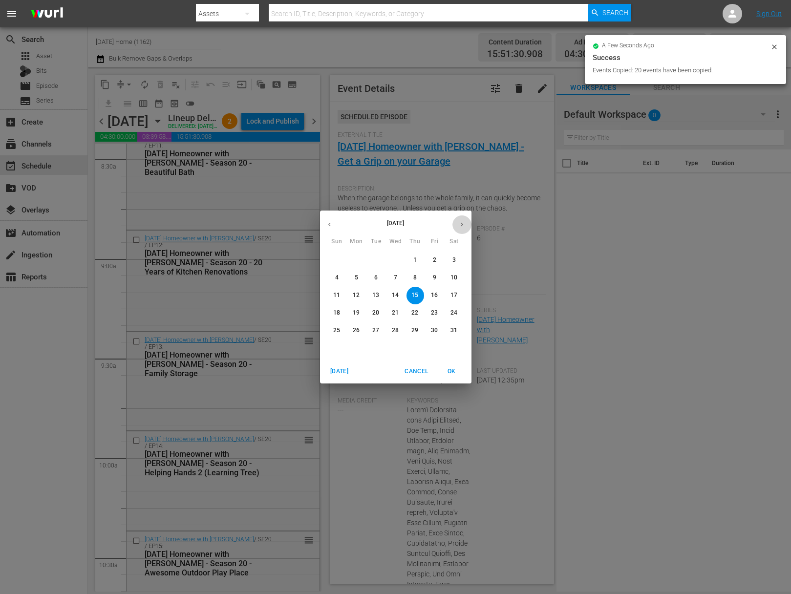
click at [458, 220] on button "button" at bounding box center [462, 224] width 19 height 19
click at [458, 221] on icon "button" at bounding box center [461, 224] width 7 height 7
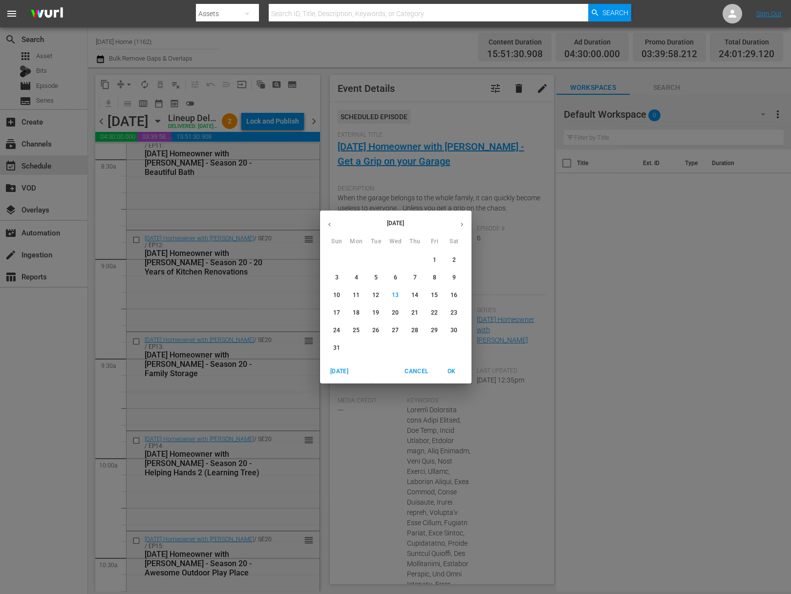
click at [335, 314] on p "17" at bounding box center [336, 313] width 7 height 8
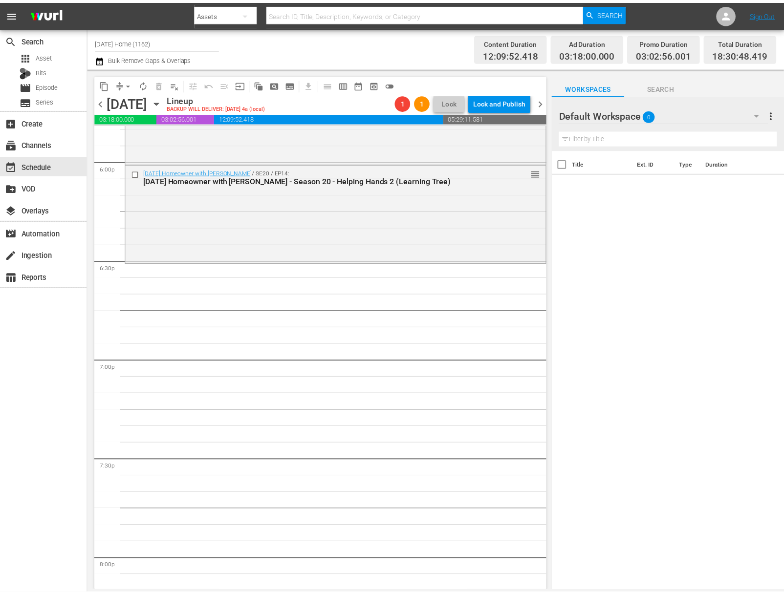
scroll to position [3513, 0]
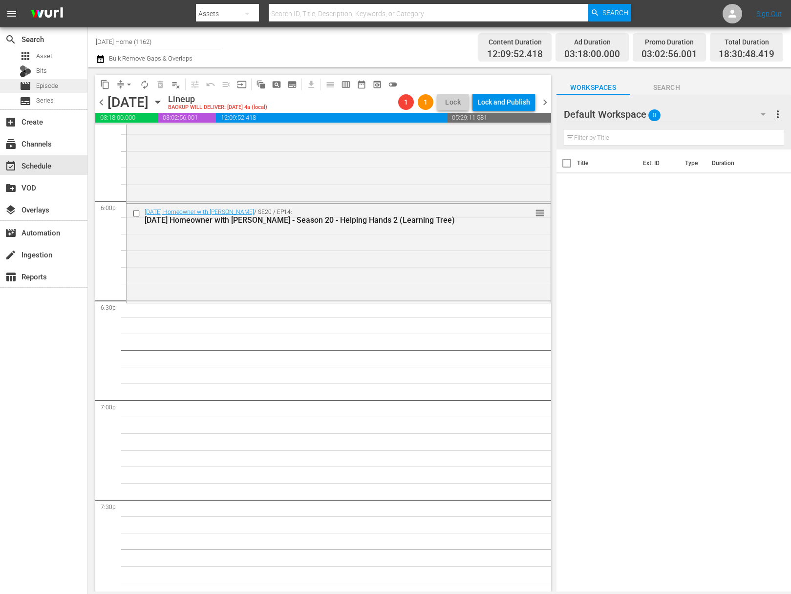
click at [56, 84] on span "Episode" at bounding box center [47, 86] width 22 height 10
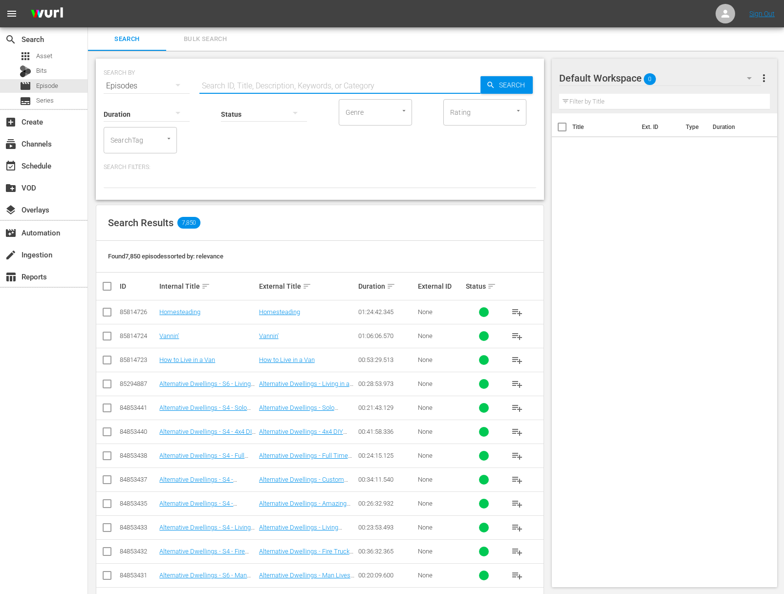
click at [249, 85] on input "text" at bounding box center [339, 85] width 281 height 23
paste input "Homesteading"
drag, startPoint x: 469, startPoint y: 84, endPoint x: 511, endPoint y: 84, distance: 42.0
click at [481, 84] on div "SEARCH BY Search By Episodes Search ID, Title, Description, Keywords, or Catego…" at bounding box center [320, 80] width 433 height 35
click at [511, 84] on span "Search" at bounding box center [514, 85] width 38 height 18
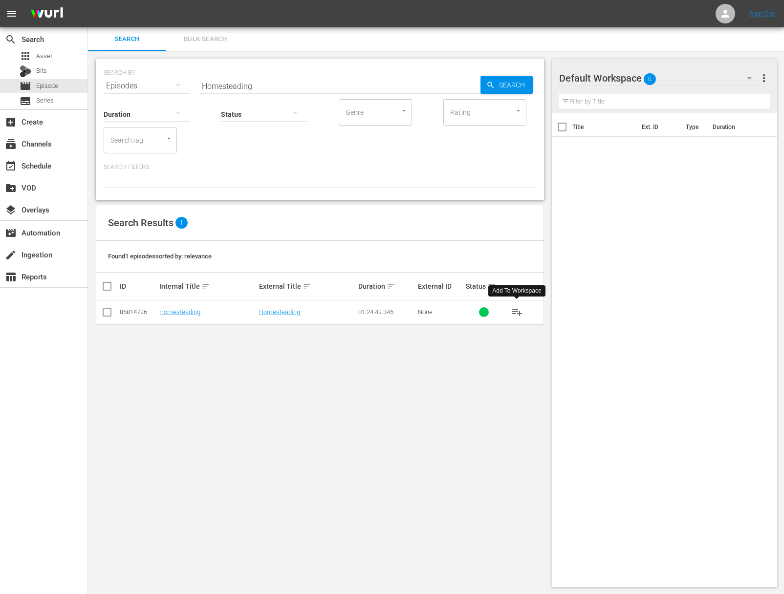
click at [512, 310] on span "playlist_add" at bounding box center [517, 312] width 12 height 12
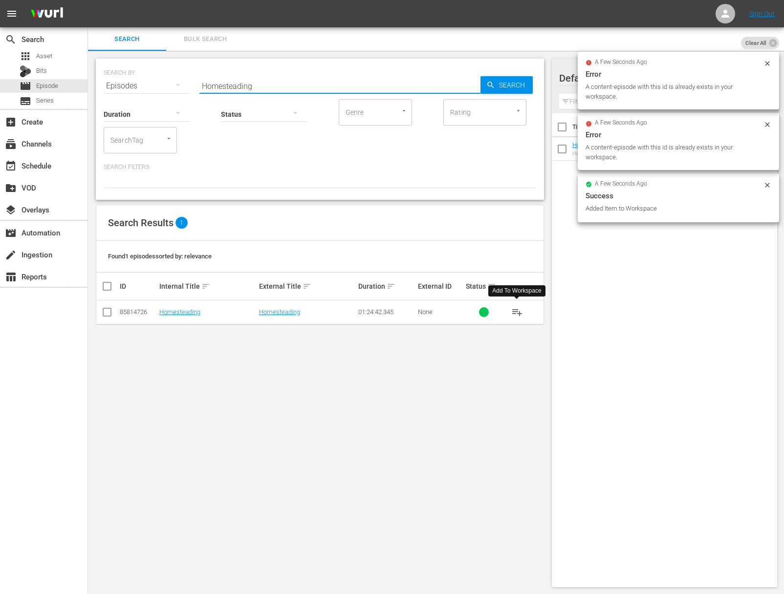
click at [339, 81] on input "Homesteading" at bounding box center [339, 85] width 281 height 23
paste input "w to Live in a Van"
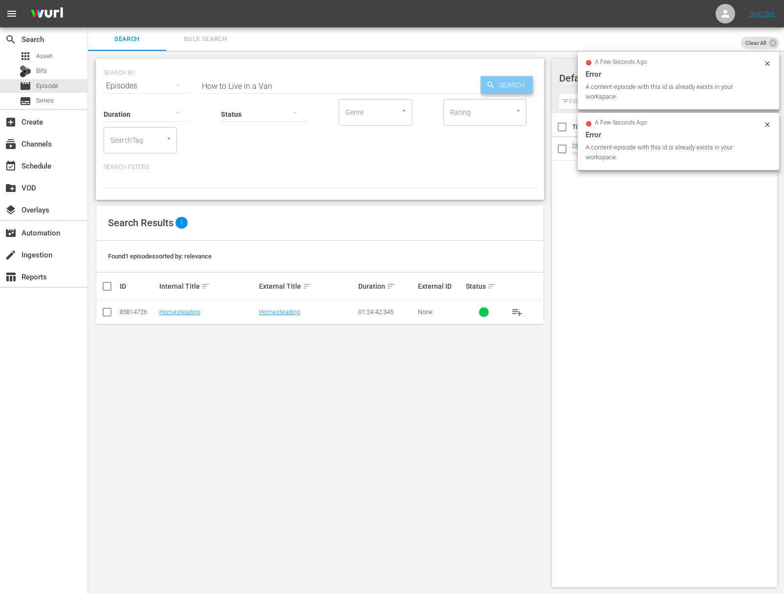
click at [500, 86] on span "Search" at bounding box center [514, 85] width 38 height 18
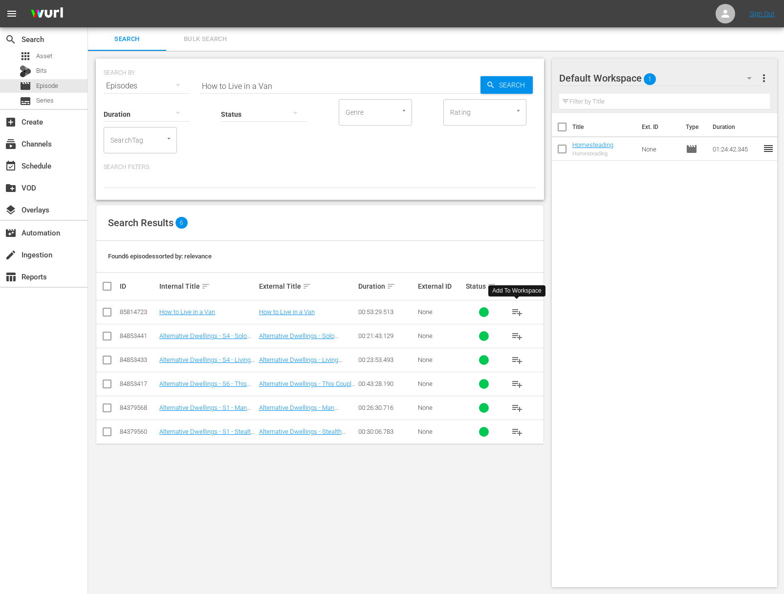
click at [519, 312] on span "playlist_add" at bounding box center [517, 312] width 12 height 12
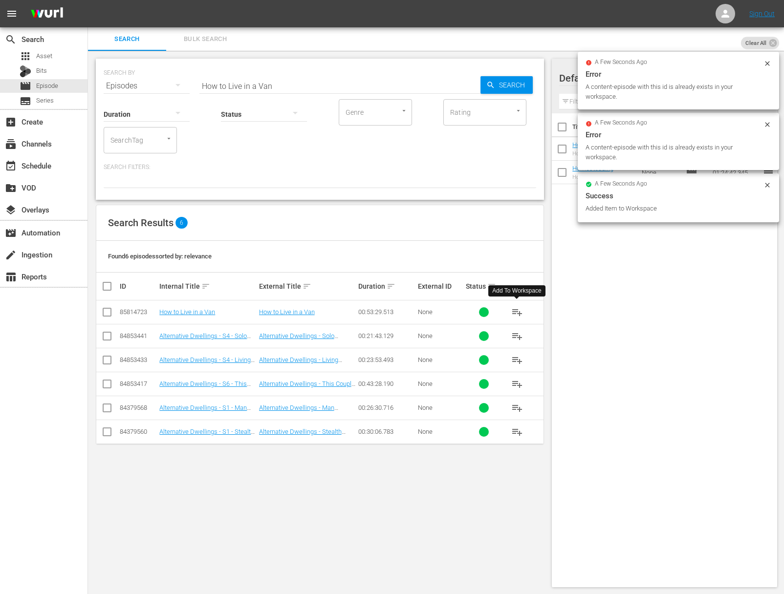
click at [319, 96] on input "How to Live in a Van" at bounding box center [339, 85] width 281 height 23
paste input "Vanni"
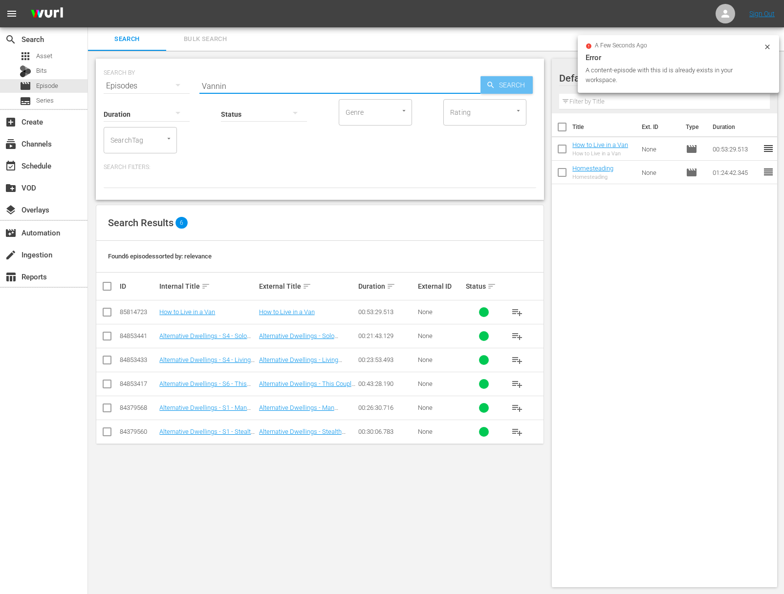
click at [507, 85] on span "Search" at bounding box center [514, 85] width 38 height 18
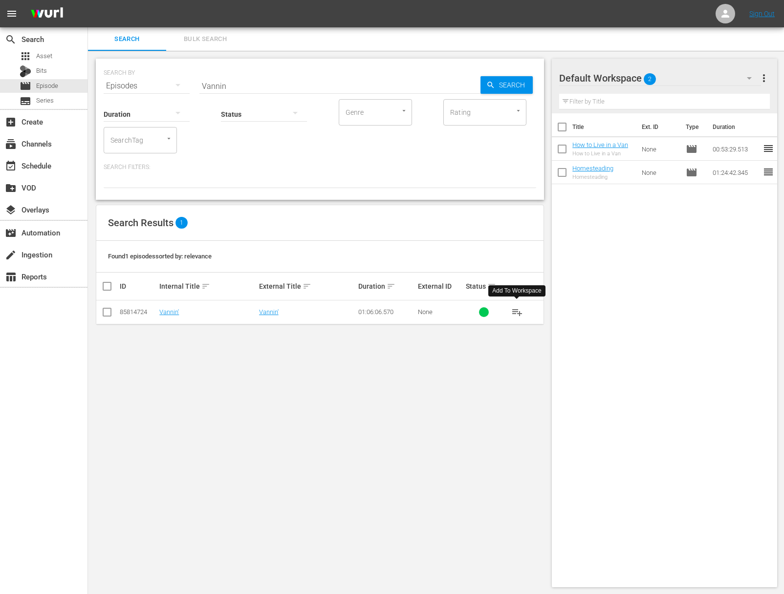
click at [516, 310] on span "playlist_add" at bounding box center [517, 312] width 12 height 12
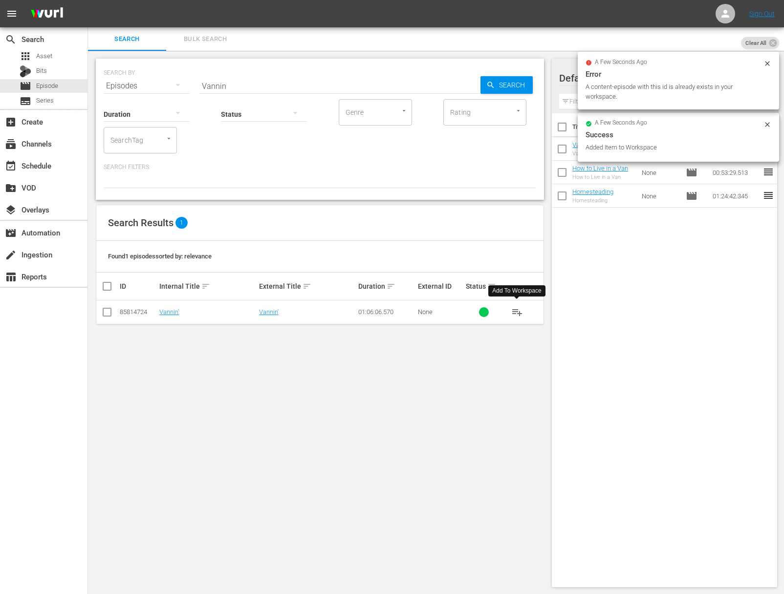
click at [338, 84] on input "Vannin" at bounding box center [339, 85] width 281 height 23
paste input "This Couple DIY Built their Dream Van for Full Time Van living"
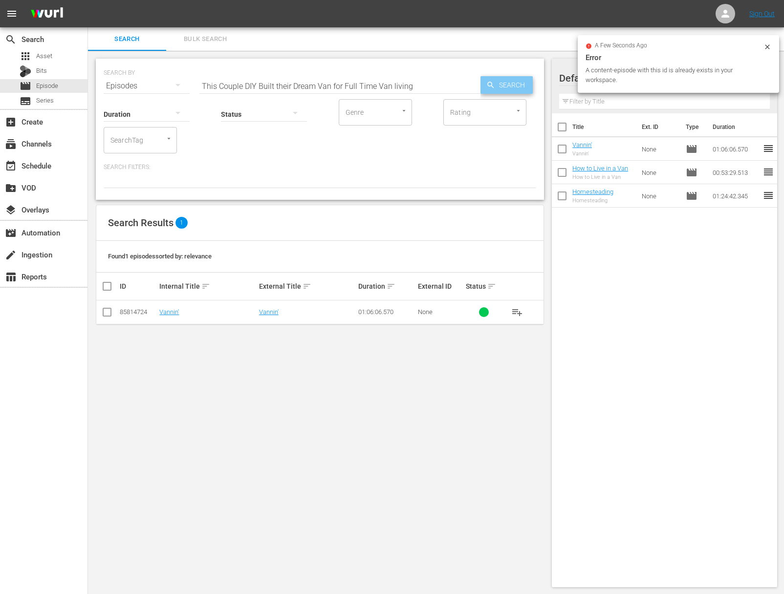
click at [505, 87] on span "Search" at bounding box center [514, 85] width 38 height 18
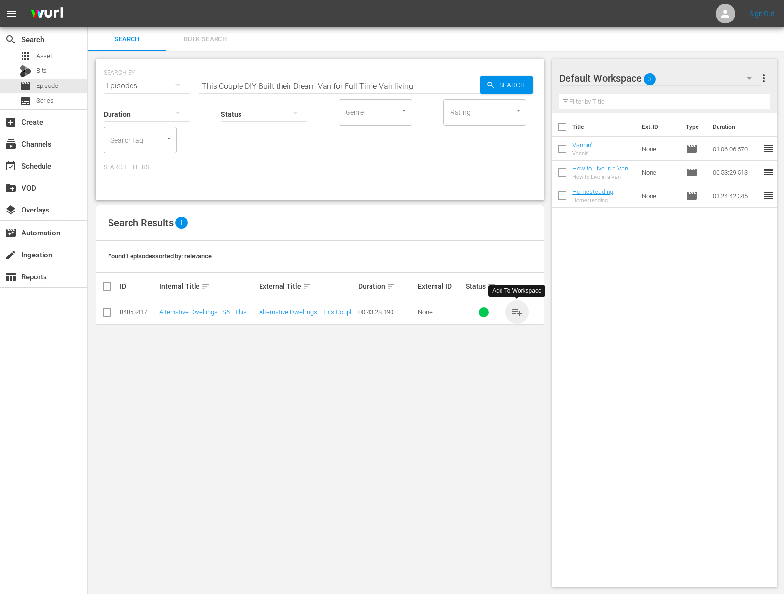
click at [516, 312] on span "playlist_add" at bounding box center [517, 312] width 12 height 12
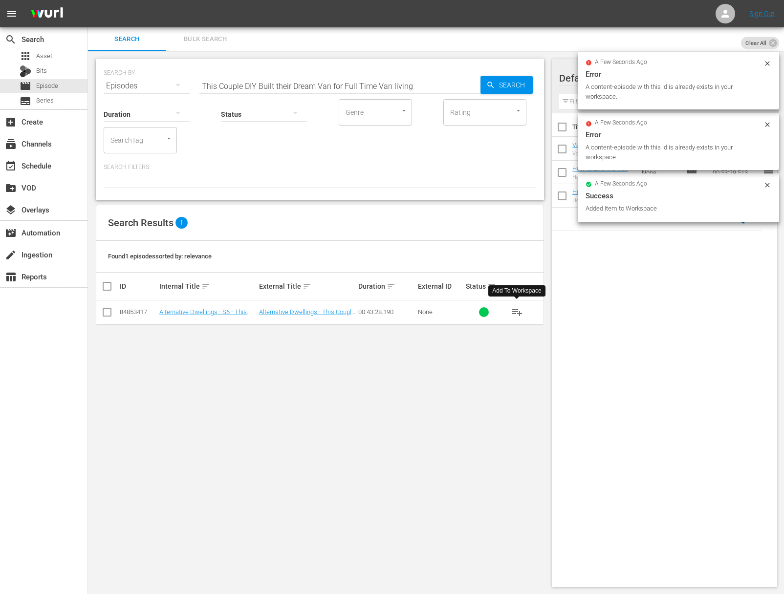
click at [416, 91] on input "This Couple DIY Built their Dream Van for Full Time Van living" at bounding box center [339, 85] width 281 height 23
paste input "Self Built MiniVan Camper with 12v AC and Everything He Needs. / Toyota Pickup …"
click at [499, 86] on span "Search" at bounding box center [514, 85] width 38 height 18
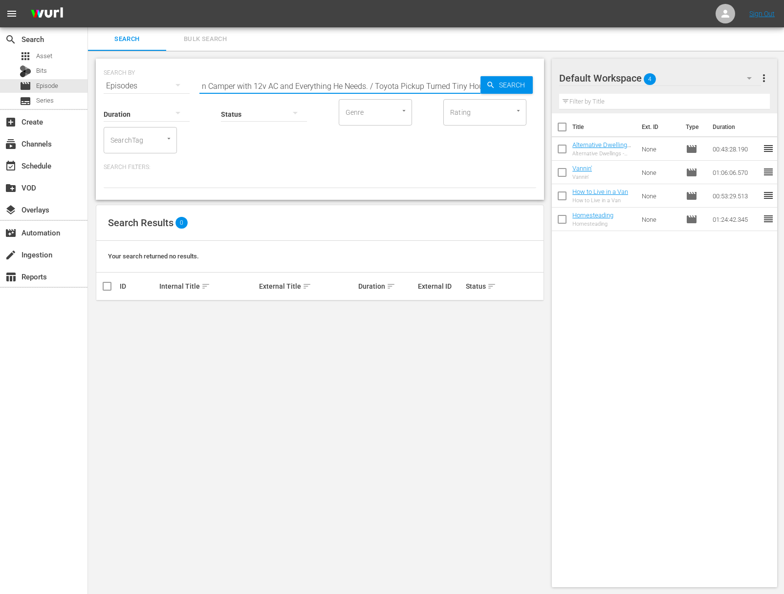
scroll to position [0, 117]
drag, startPoint x: 421, startPoint y: 87, endPoint x: 485, endPoint y: 114, distance: 69.4
click at [485, 114] on div "SEARCH BY Search By Episodes Search ID, Title, Description, Keywords, or Catego…" at bounding box center [320, 129] width 448 height 141
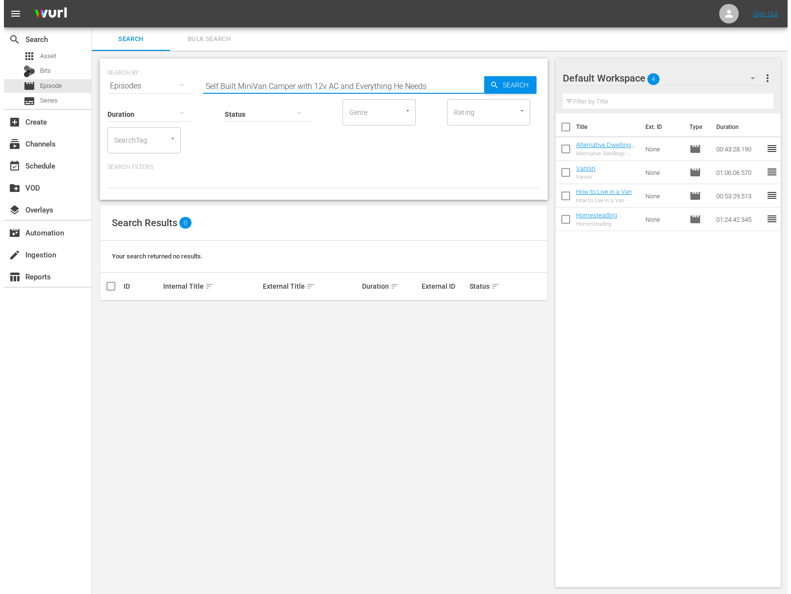
scroll to position [0, 0]
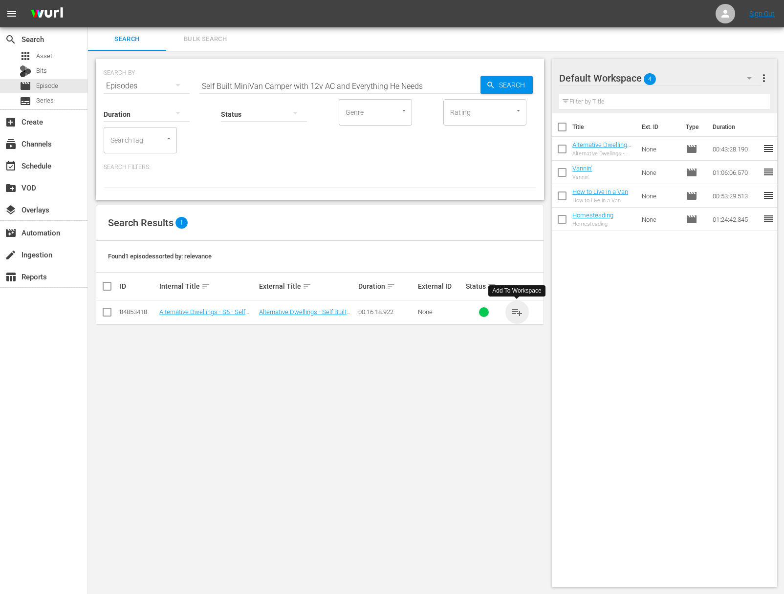
click at [516, 311] on span "playlist_add" at bounding box center [517, 312] width 12 height 12
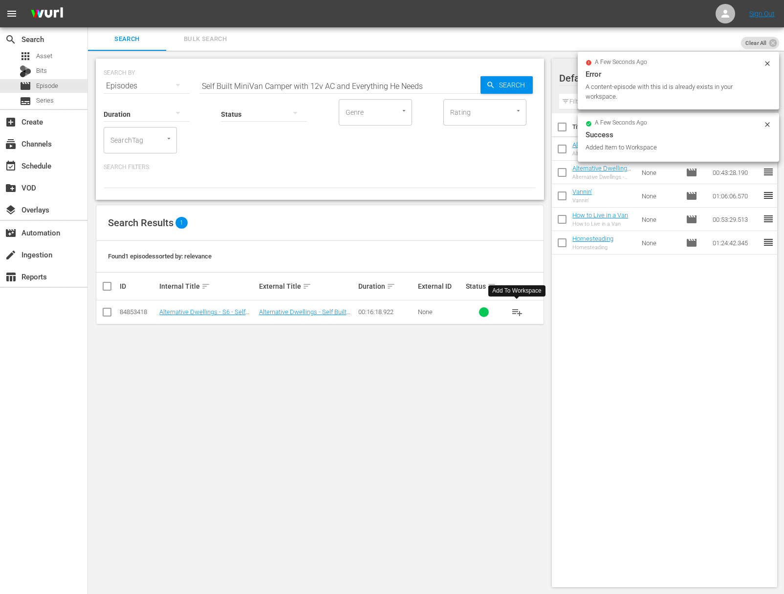
click at [382, 76] on input "Self Built MiniVan Camper with 12v AC and Everything He Needs" at bounding box center [339, 85] width 281 height 23
paste input "Living Full Time on 41ft Sailboat and Sailing Around the World"
click at [519, 79] on span "Search" at bounding box center [514, 85] width 38 height 18
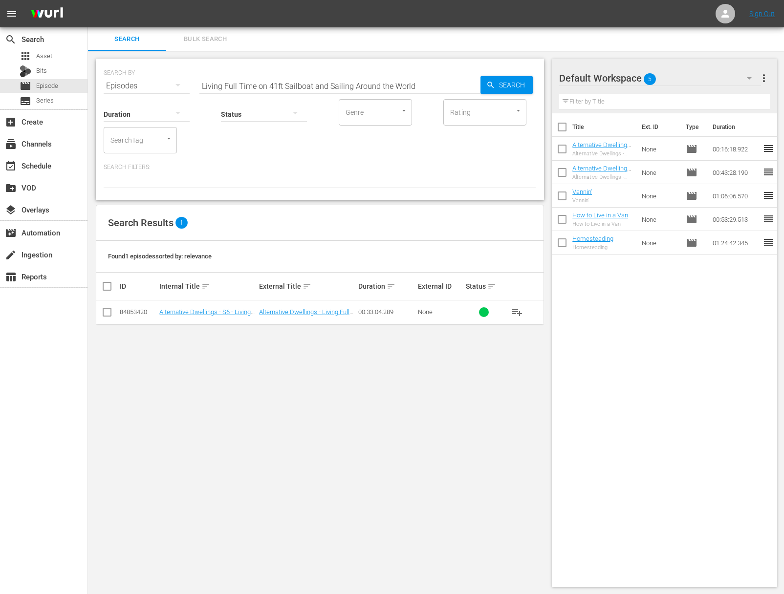
click at [516, 306] on span "playlist_add" at bounding box center [517, 312] width 12 height 12
click at [517, 308] on span "playlist_add" at bounding box center [517, 312] width 12 height 12
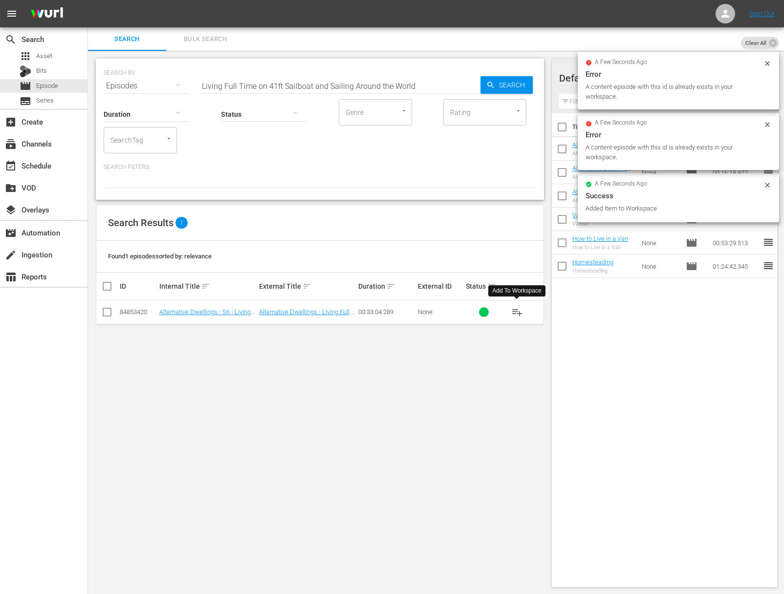
click at [425, 91] on input "Living Full Time on 41ft Sailboat and Sailing Around the World" at bounding box center [339, 85] width 281 height 23
paste input "Unique Stealth Sprinter Van Tour with 12 Volt AC, In floor heating, 700Ah Lithi…"
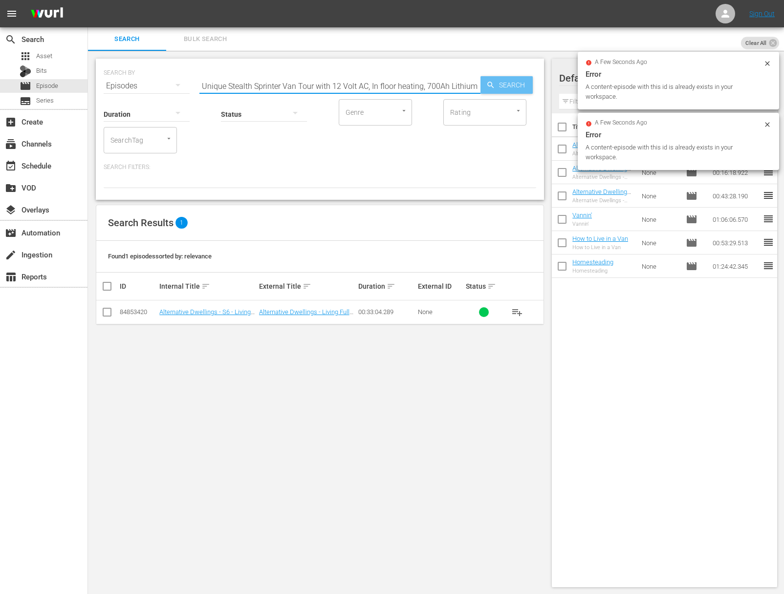
type input "Unique Stealth Sprinter Van Tour with 12 Volt AC, In floor heating, 700Ah Lithi…"
click at [514, 87] on span "Search" at bounding box center [514, 85] width 38 height 18
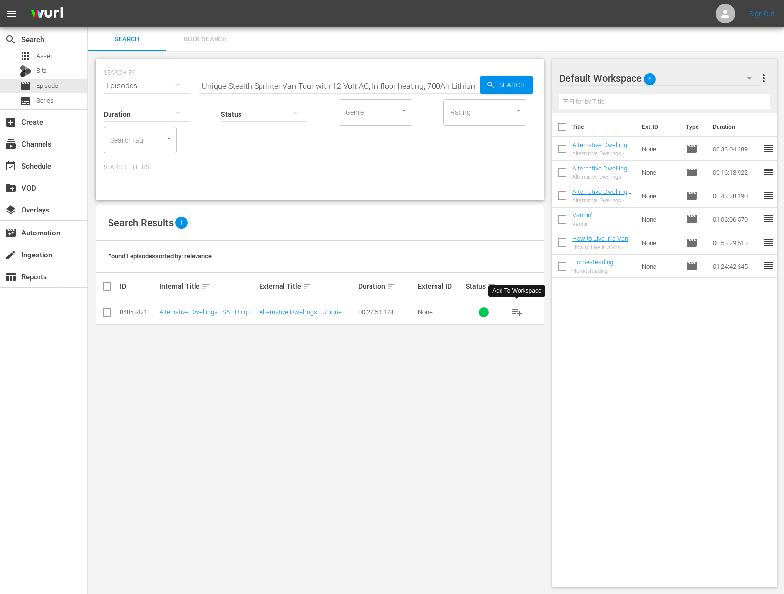
click at [516, 312] on span "playlist_add" at bounding box center [517, 312] width 12 height 12
click at [55, 161] on div "event_available Schedule" at bounding box center [43, 165] width 87 height 20
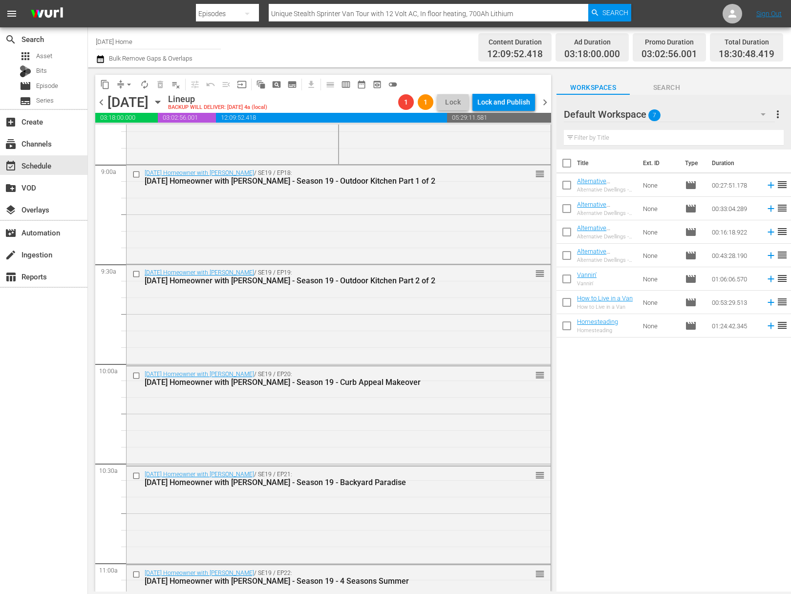
scroll to position [1546, 0]
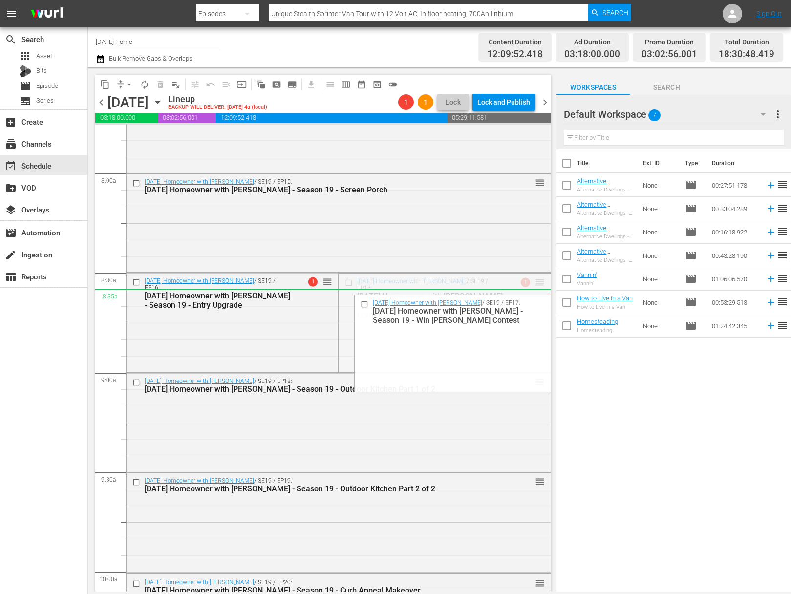
drag, startPoint x: 536, startPoint y: 281, endPoint x: 479, endPoint y: 296, distance: 58.3
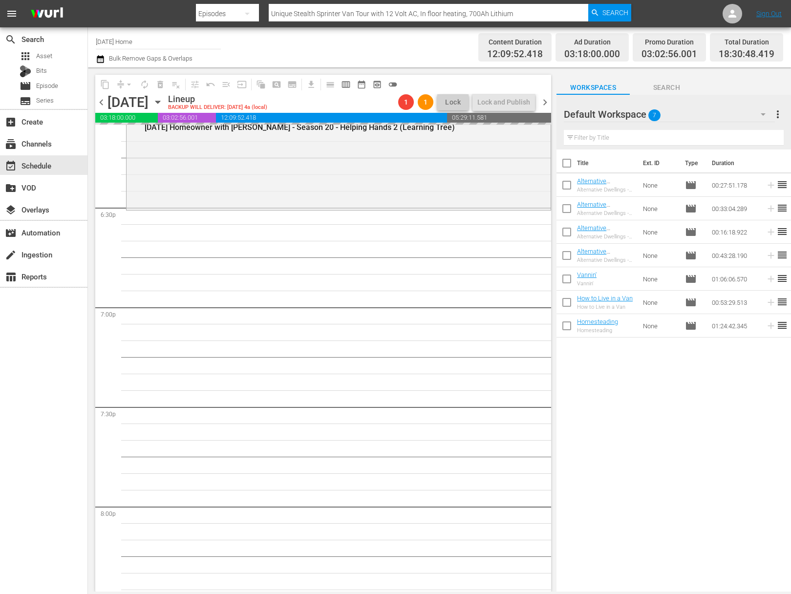
scroll to position [3613, 0]
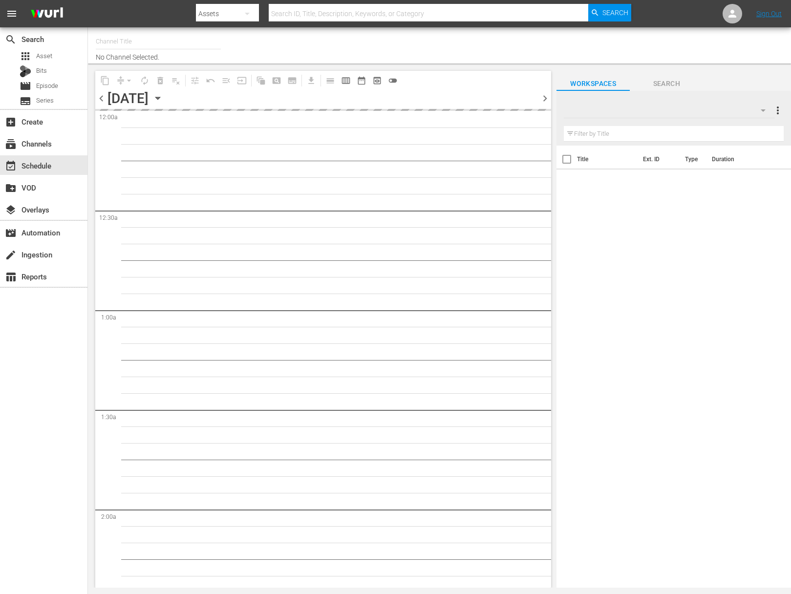
type input "[DATE] Home (1162)"
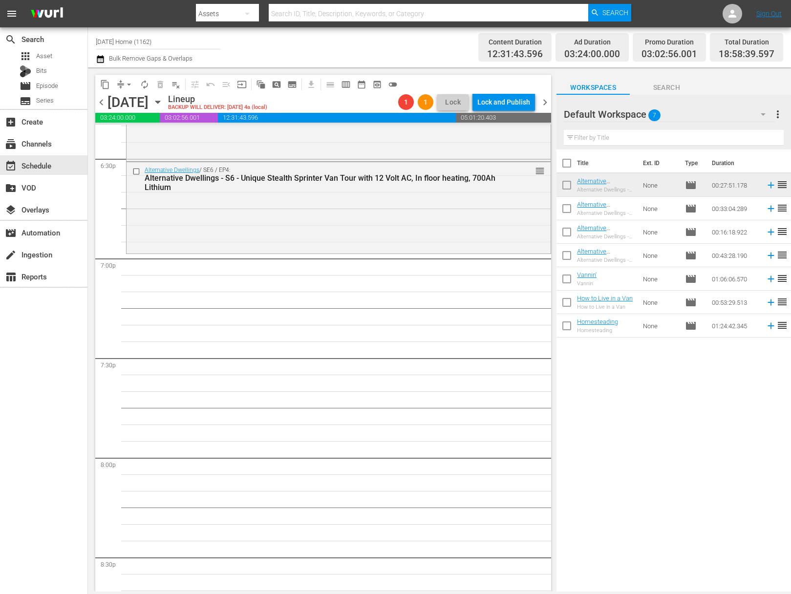
scroll to position [3624, 0]
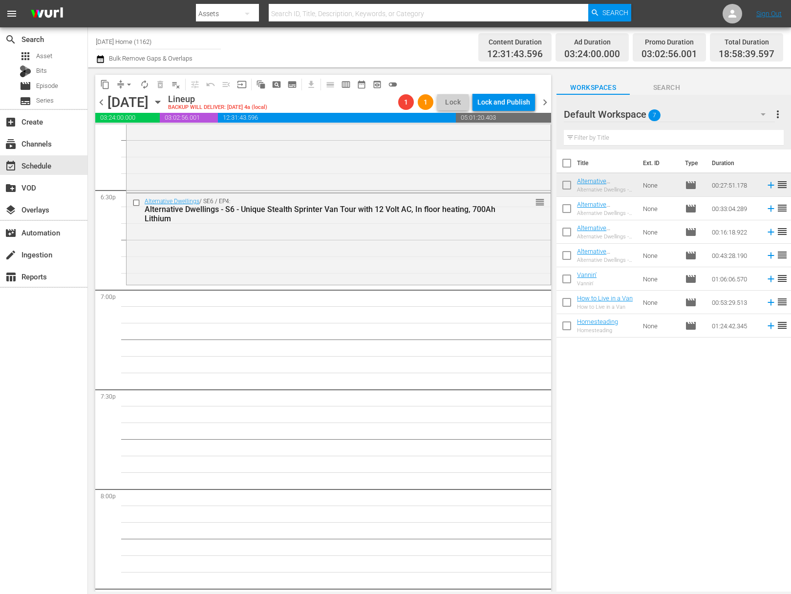
click at [566, 211] on input "checkbox" at bounding box center [567, 210] width 21 height 21
checkbox input "true"
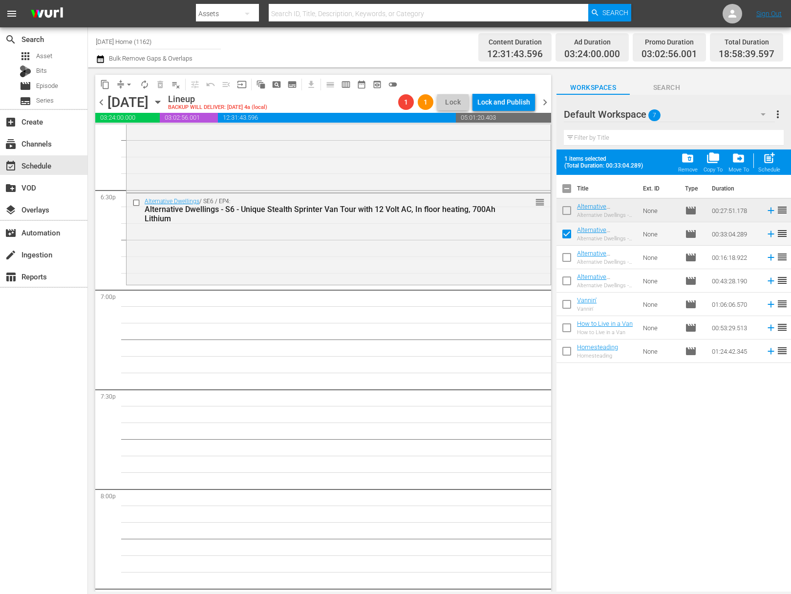
click at [568, 259] on input "checkbox" at bounding box center [567, 259] width 21 height 21
checkbox input "true"
click at [570, 278] on input "checkbox" at bounding box center [567, 283] width 21 height 21
checkbox input "true"
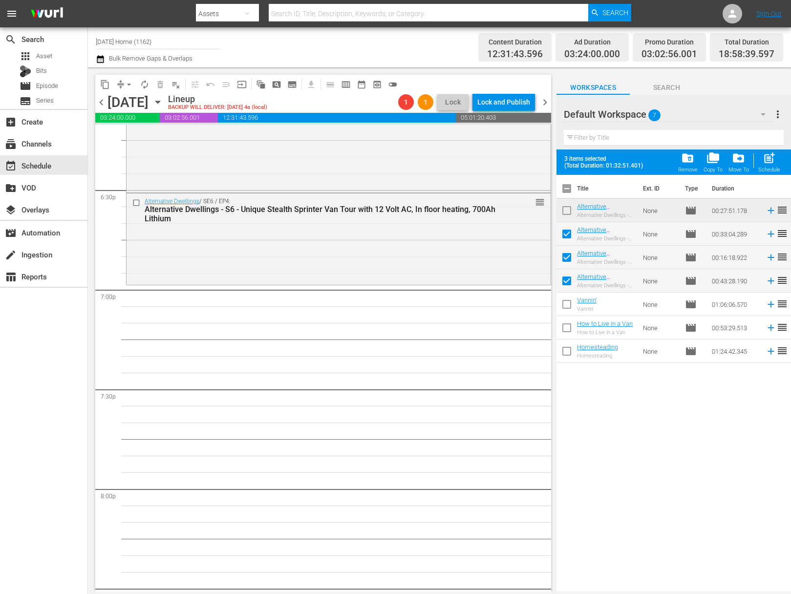
click at [568, 307] on input "checkbox" at bounding box center [567, 306] width 21 height 21
checkbox input "true"
click at [566, 330] on input "checkbox" at bounding box center [567, 330] width 21 height 21
checkbox input "true"
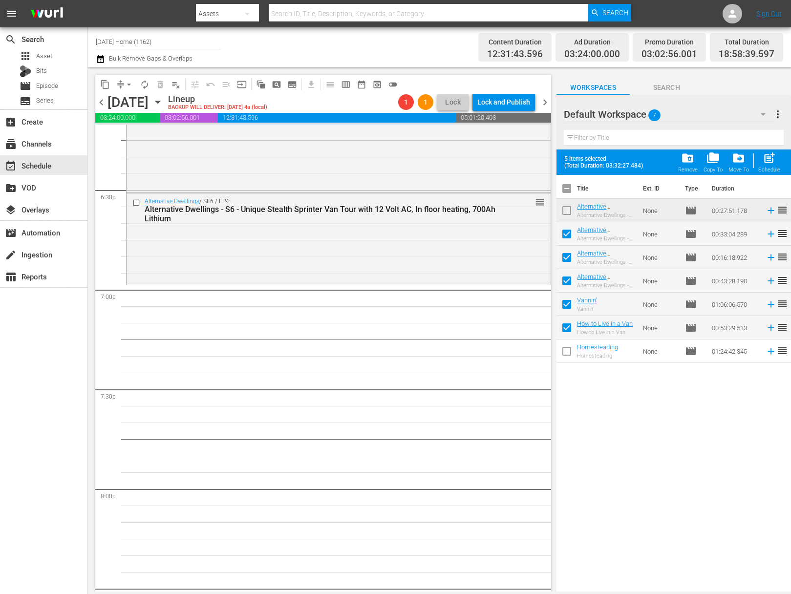
click at [571, 342] on span at bounding box center [567, 351] width 21 height 21
click at [569, 350] on input "checkbox" at bounding box center [567, 353] width 21 height 21
checkbox input "true"
click at [774, 165] on span "post_add" at bounding box center [769, 158] width 13 height 13
checkbox input "false"
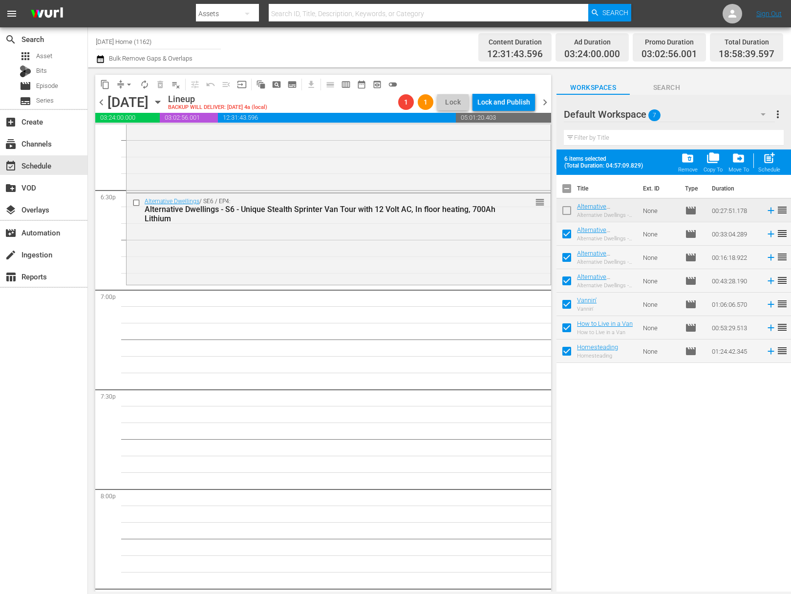
checkbox input "false"
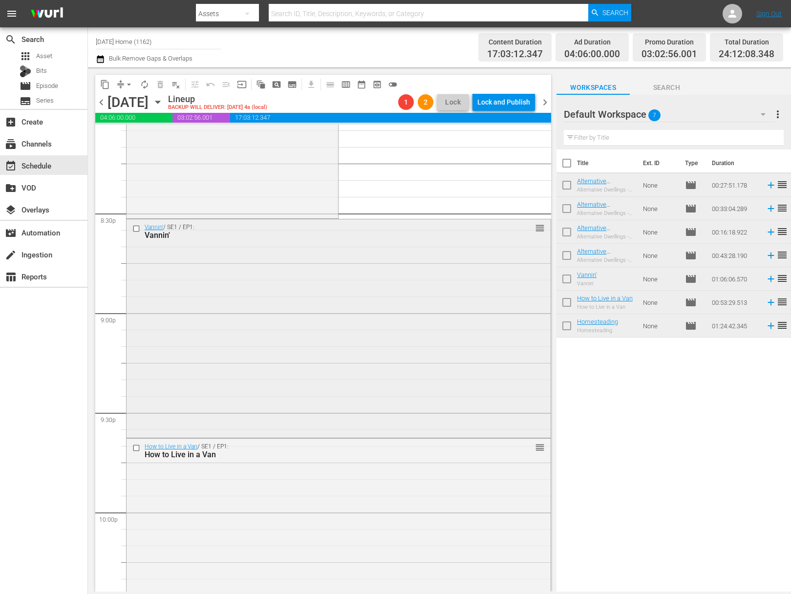
scroll to position [3806, 0]
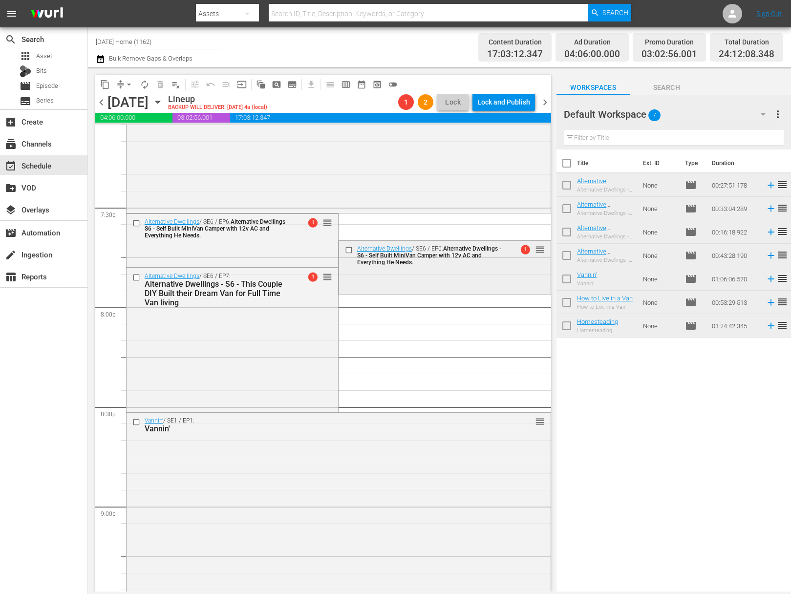
click at [465, 265] on div "Alternative Dwellings / SE6 / EP6: Alternative Dwellings - S6 - Self Built Mini…" at bounding box center [430, 255] width 146 height 21
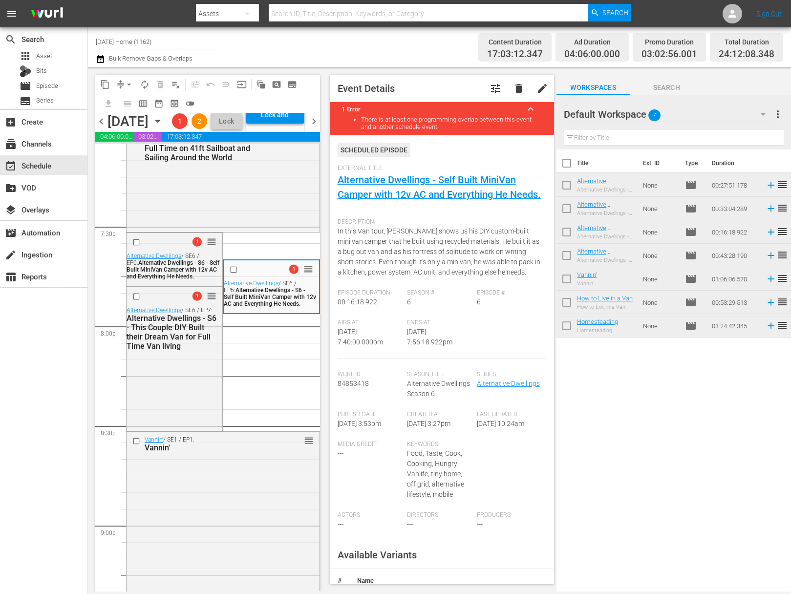
click at [513, 84] on span "delete" at bounding box center [519, 89] width 12 height 12
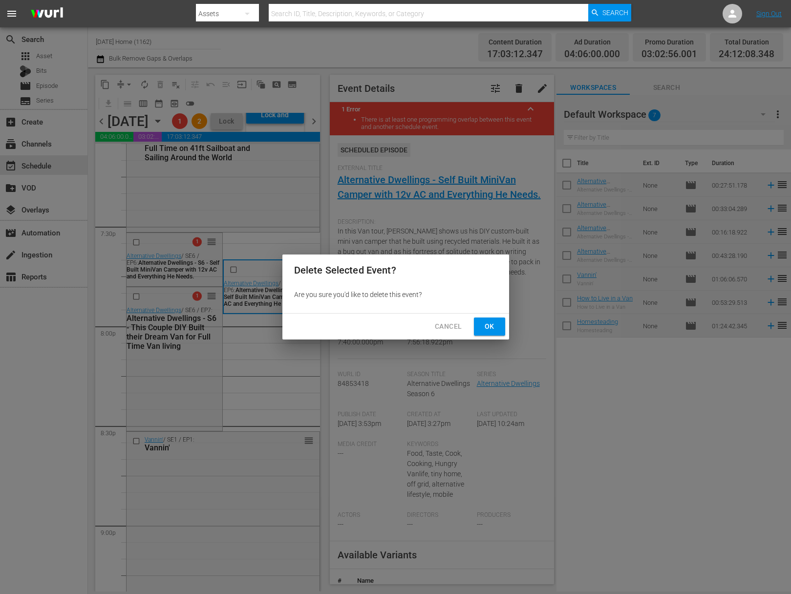
click at [496, 329] on span "Ok" at bounding box center [490, 327] width 16 height 12
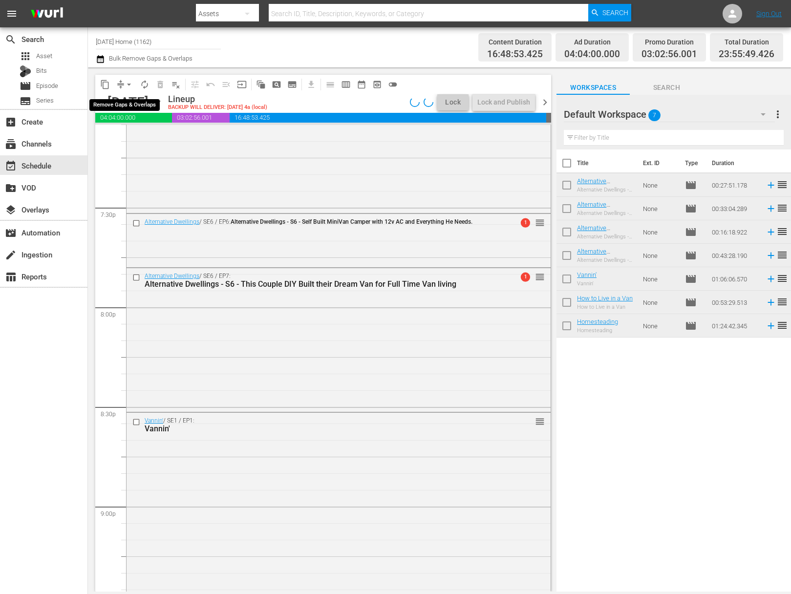
click at [129, 85] on span "arrow_drop_down" at bounding box center [129, 85] width 10 height 10
click at [129, 135] on li "Align to End of Previous Day" at bounding box center [129, 137] width 103 height 16
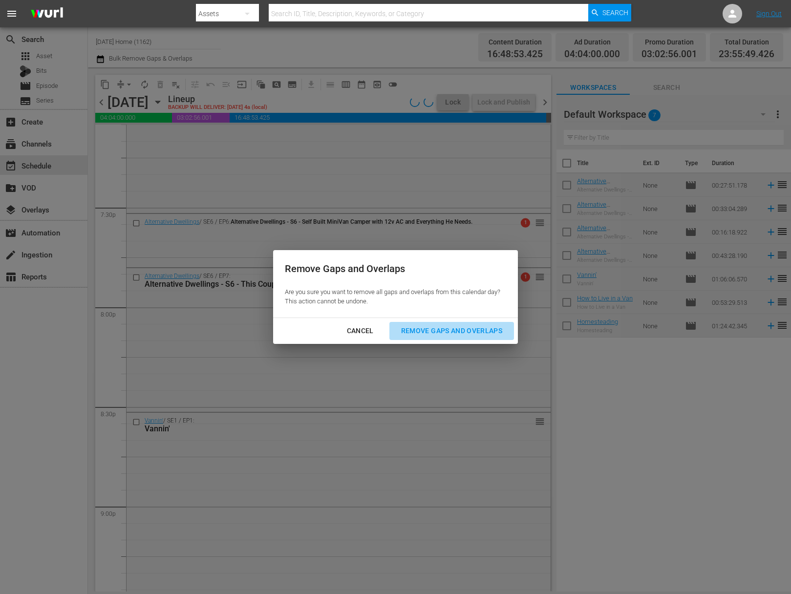
click at [461, 329] on div "Remove Gaps and Overlaps" at bounding box center [451, 331] width 117 height 12
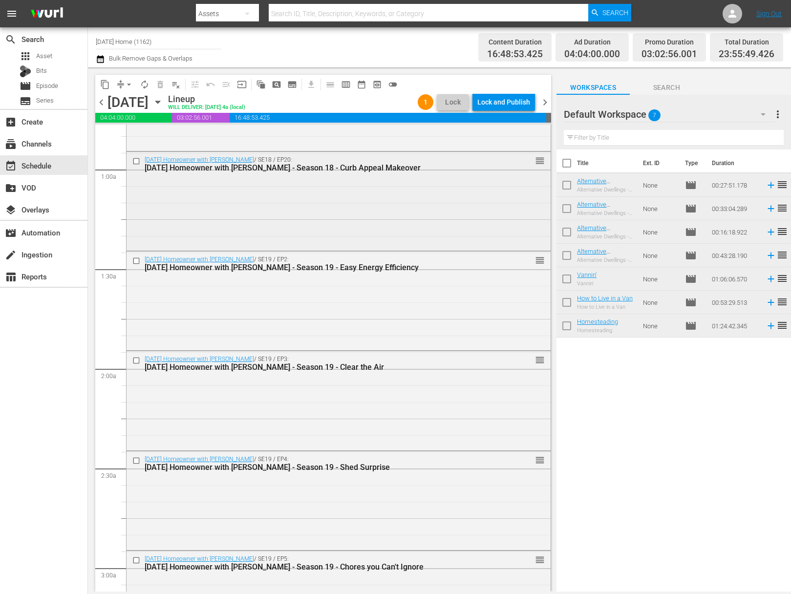
scroll to position [0, 0]
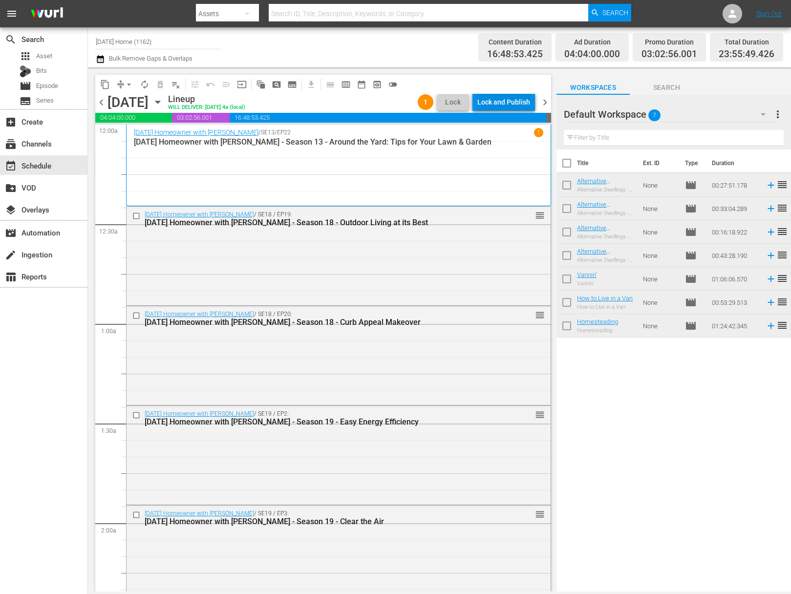
click at [492, 96] on div "Lock and Publish" at bounding box center [504, 102] width 53 height 18
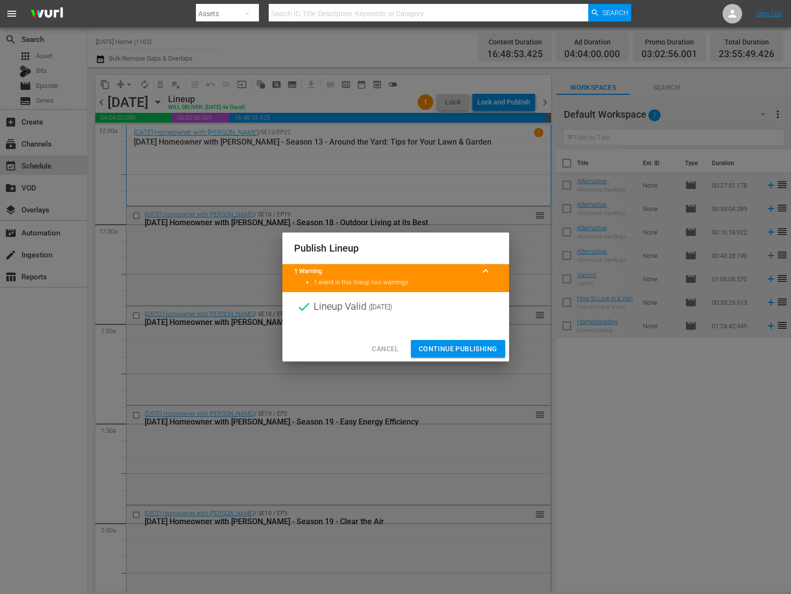
click at [462, 342] on button "Continue Publishing" at bounding box center [458, 349] width 94 height 18
